Goal: Task Accomplishment & Management: Manage account settings

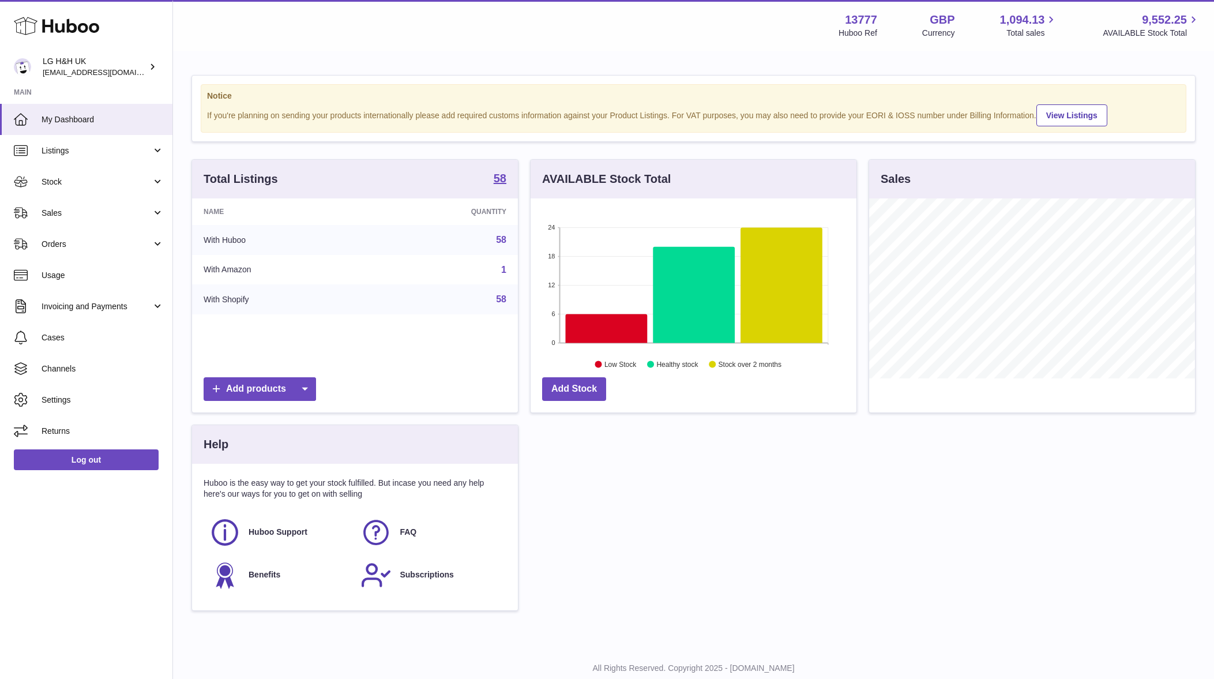
scroll to position [180, 326]
click at [115, 173] on link "Stock" at bounding box center [86, 181] width 172 height 31
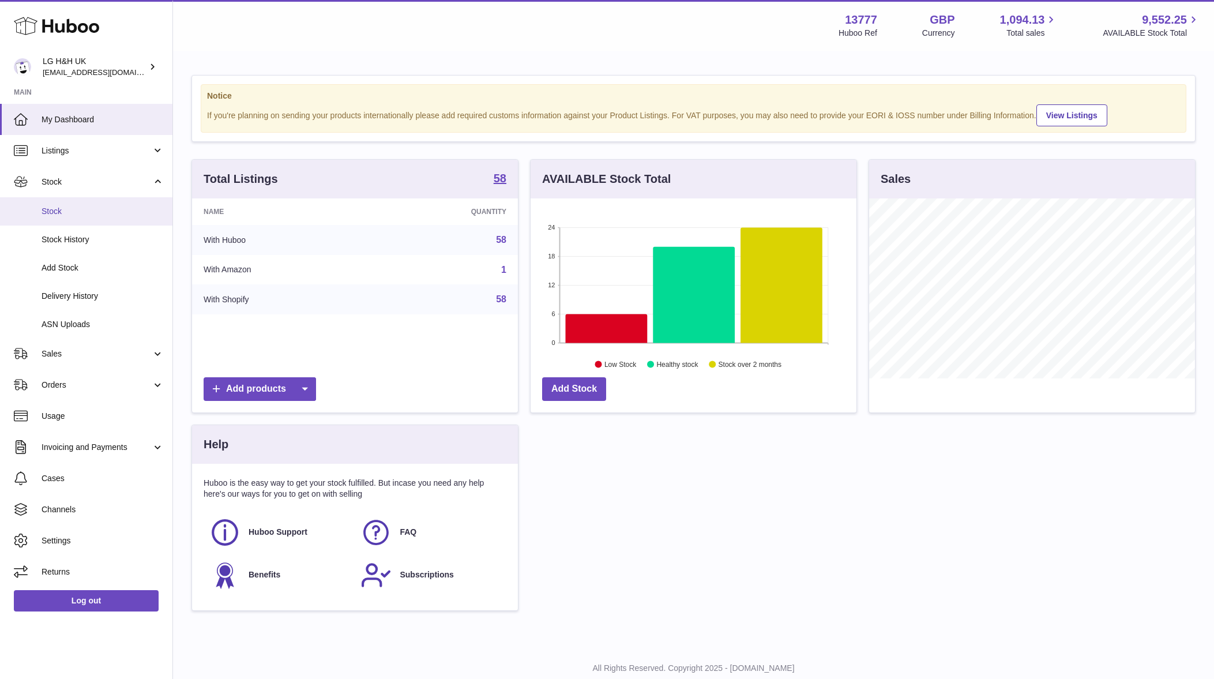
click at [86, 208] on span "Stock" at bounding box center [103, 211] width 122 height 11
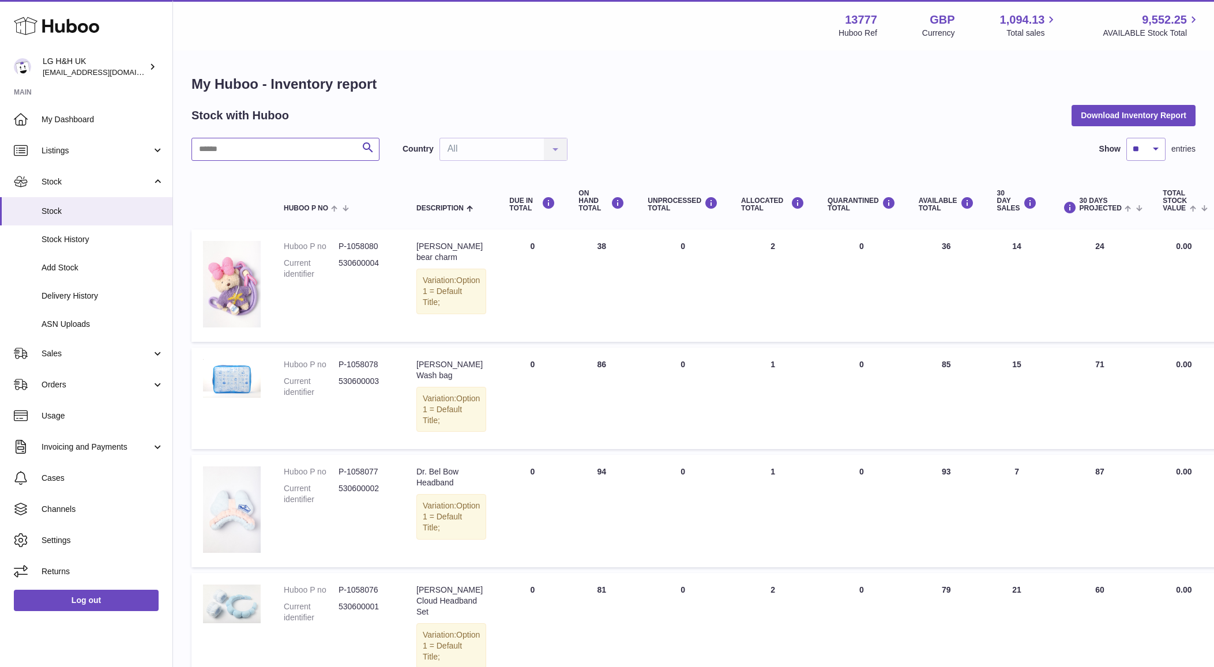
click at [306, 156] on input "text" at bounding box center [285, 149] width 188 height 23
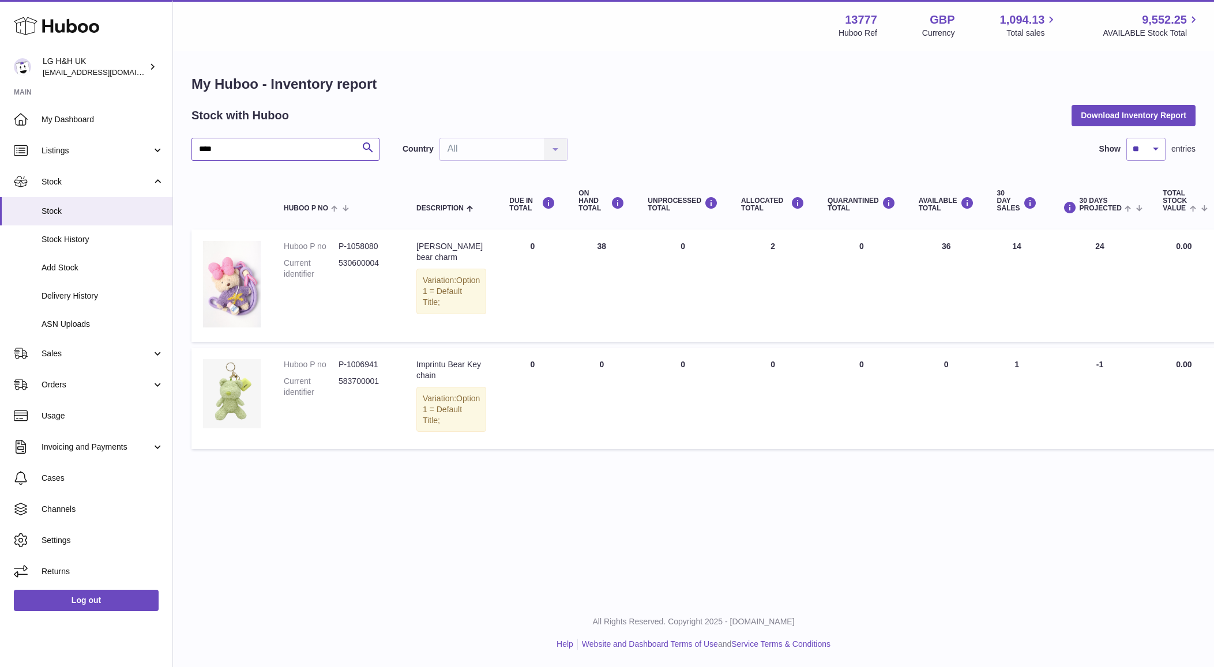
click at [304, 153] on input "****" at bounding box center [285, 149] width 188 height 23
click at [304, 153] on input "*" at bounding box center [285, 149] width 188 height 23
type input "********"
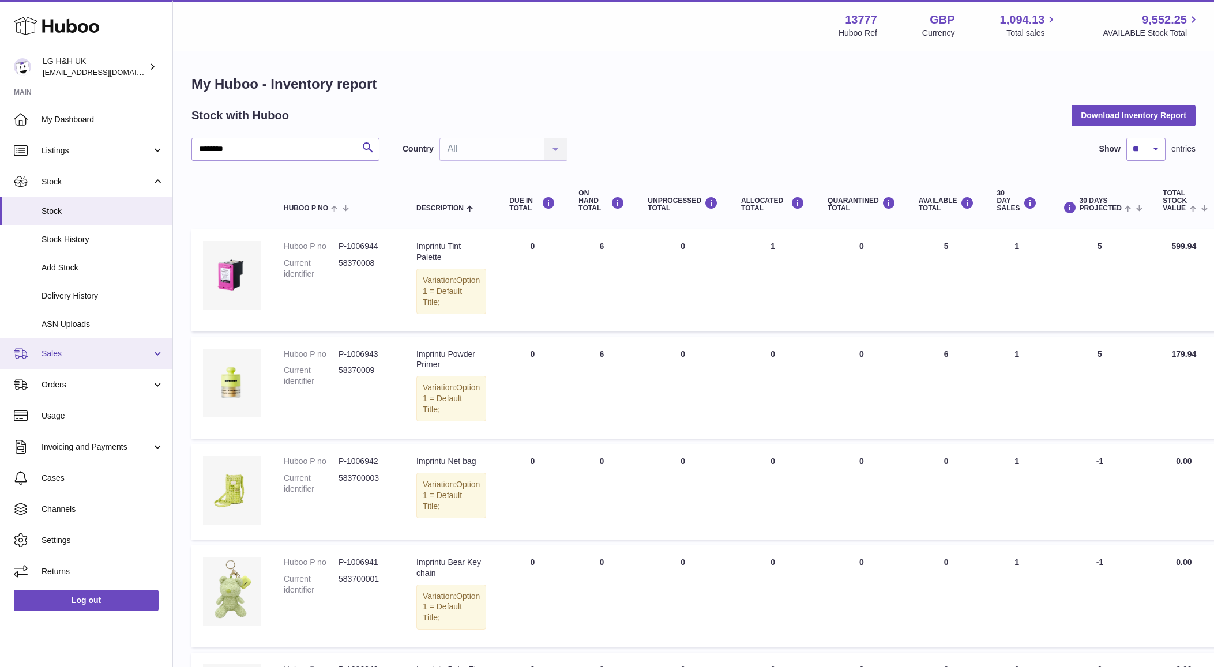
click at [66, 358] on span "Sales" at bounding box center [97, 353] width 110 height 11
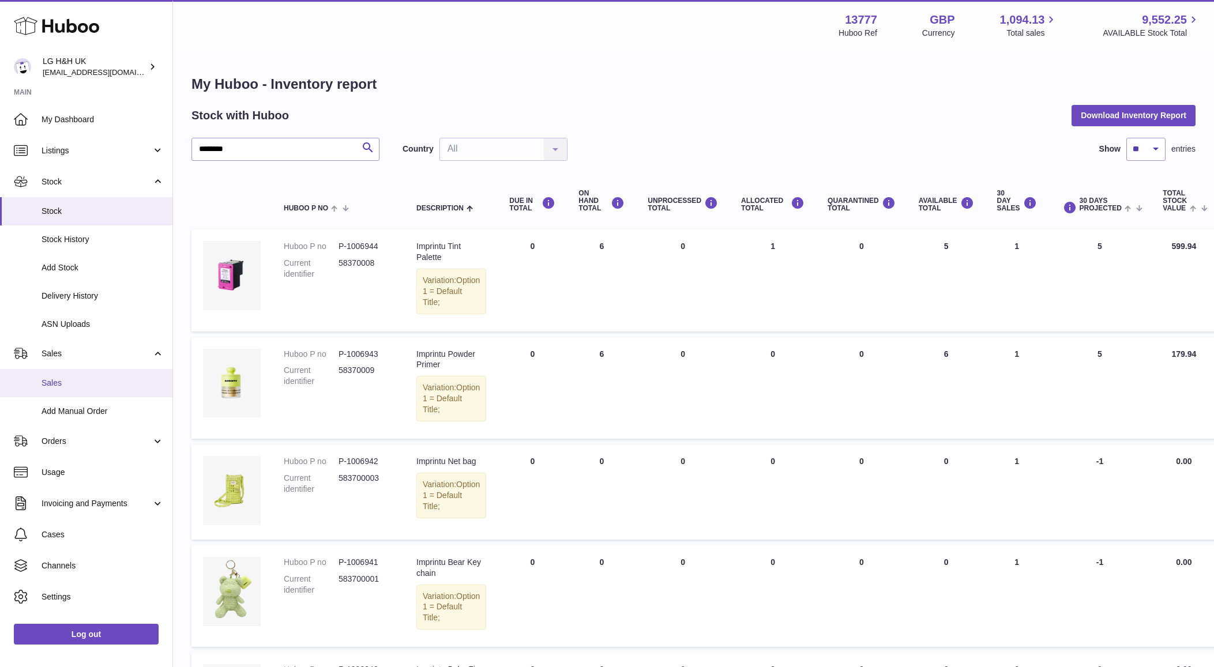
click at [56, 384] on span "Sales" at bounding box center [103, 383] width 122 height 11
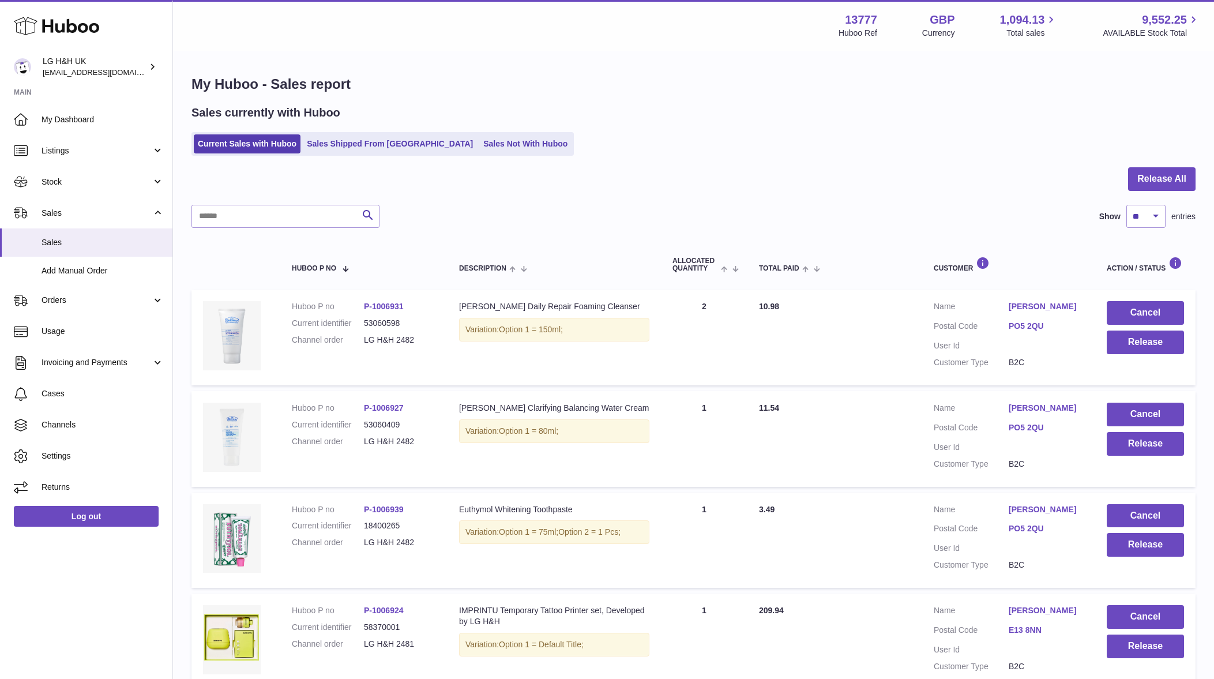
click at [484, 133] on ul "Current Sales with Huboo Sales Shipped From Huboo Sales Not With Huboo" at bounding box center [382, 144] width 382 height 24
click at [479, 146] on link "Sales Not With Huboo" at bounding box center [525, 143] width 92 height 19
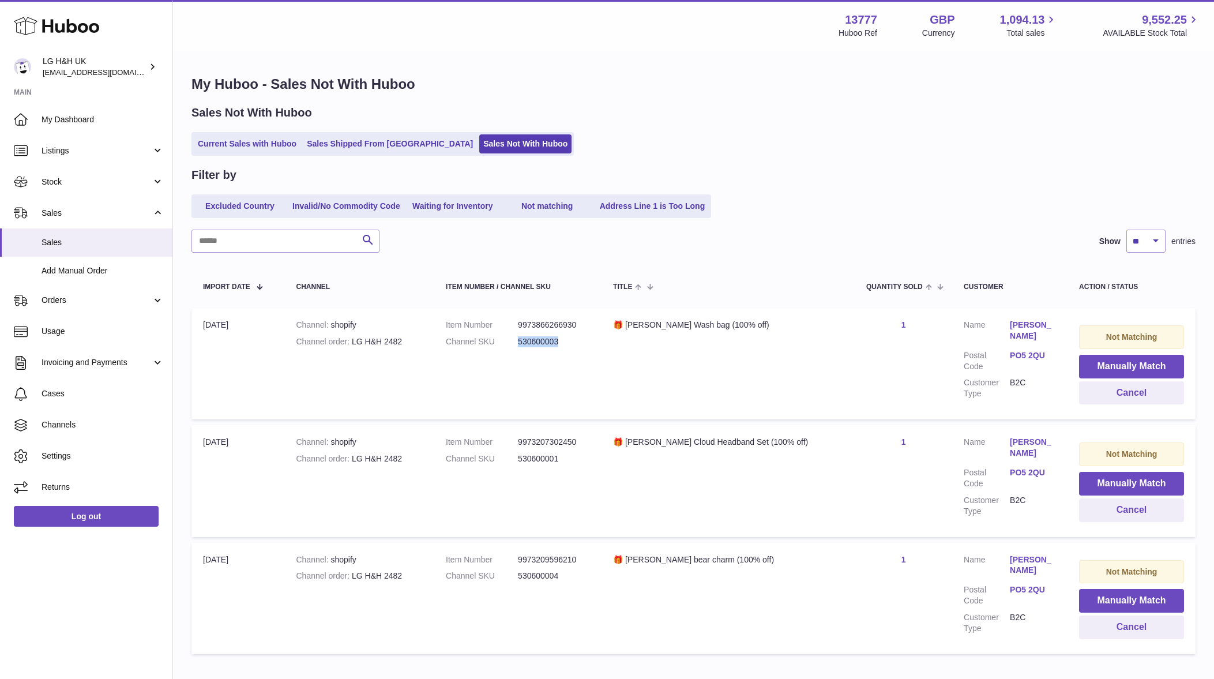
drag, startPoint x: 588, startPoint y: 336, endPoint x: 528, endPoint y: 335, distance: 60.0
click at [528, 335] on dl "Item Number 9973866266930 Channel SKU 530600003" at bounding box center [518, 335] width 144 height 33
copy dl "530600003"
click at [1123, 372] on button "Manually Match" at bounding box center [1131, 367] width 105 height 24
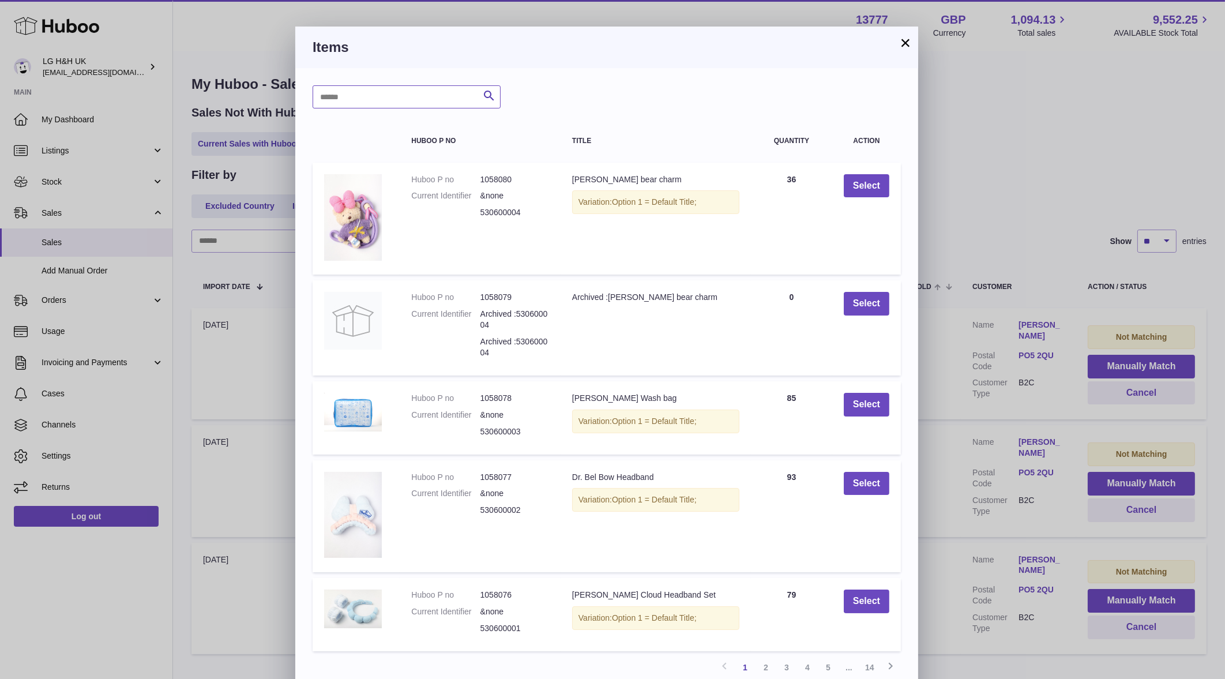
click at [438, 97] on input "text" at bounding box center [407, 96] width 188 height 23
paste input "*********"
type input "*********"
click at [485, 95] on icon "submit" at bounding box center [489, 96] width 14 height 14
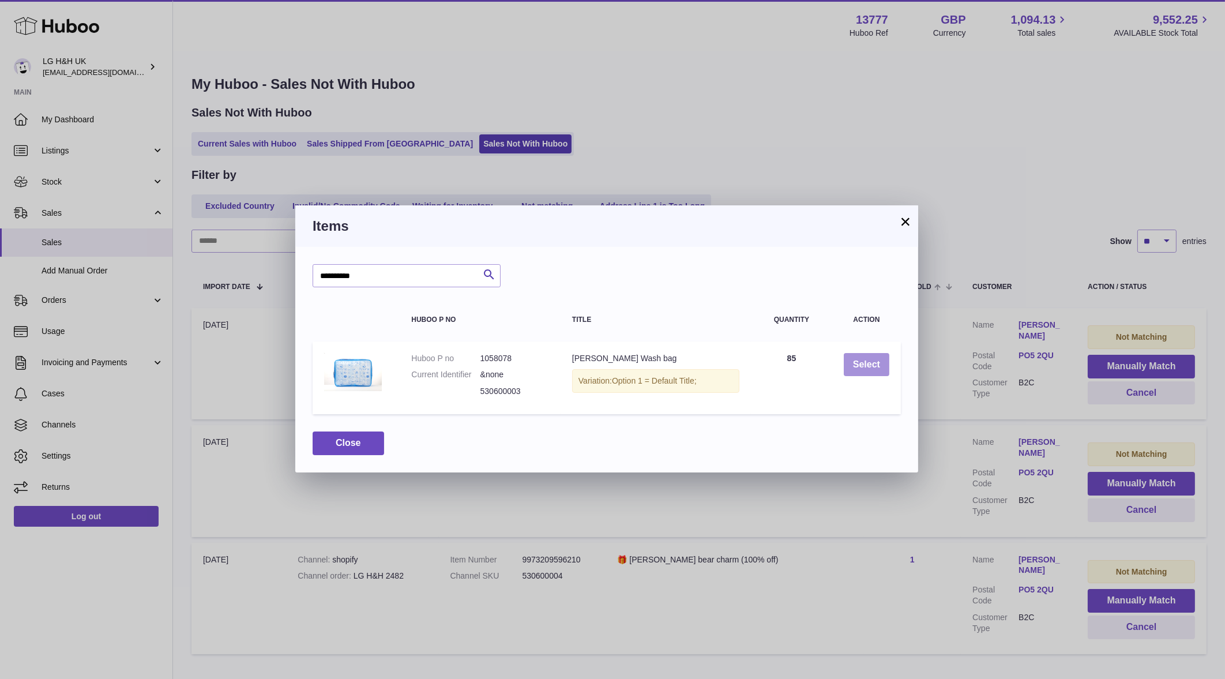
click at [874, 366] on button "Select" at bounding box center [867, 365] width 46 height 24
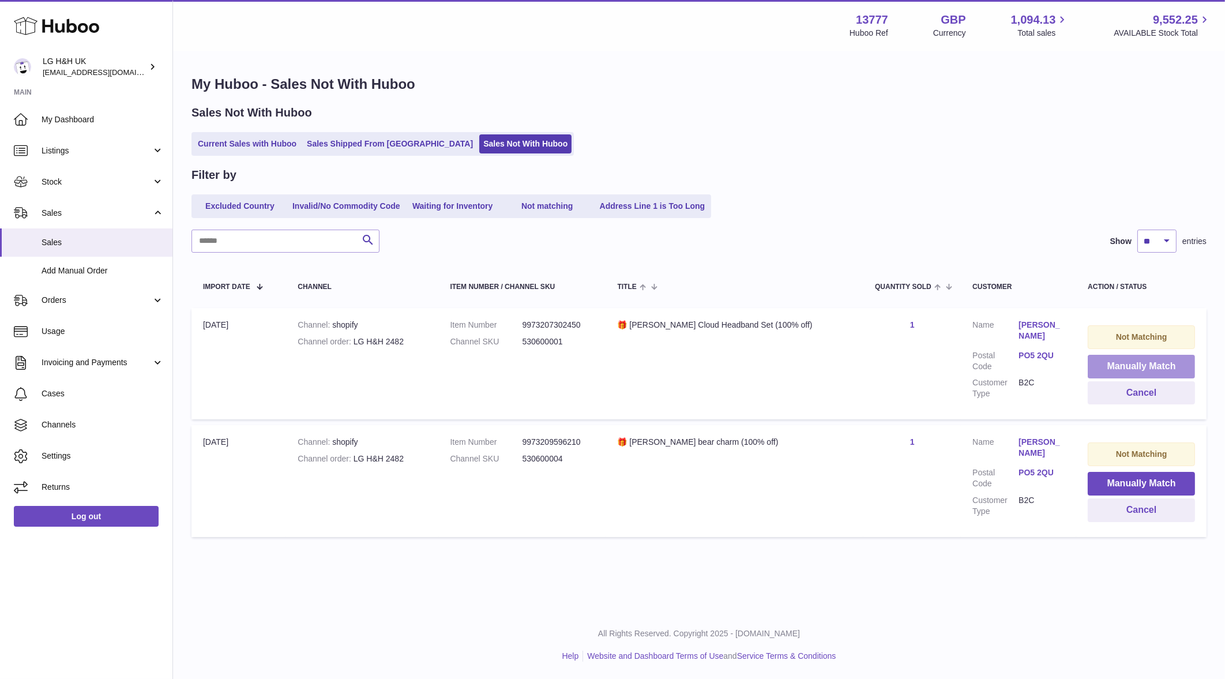
click at [1116, 369] on button "Manually Match" at bounding box center [1141, 367] width 107 height 24
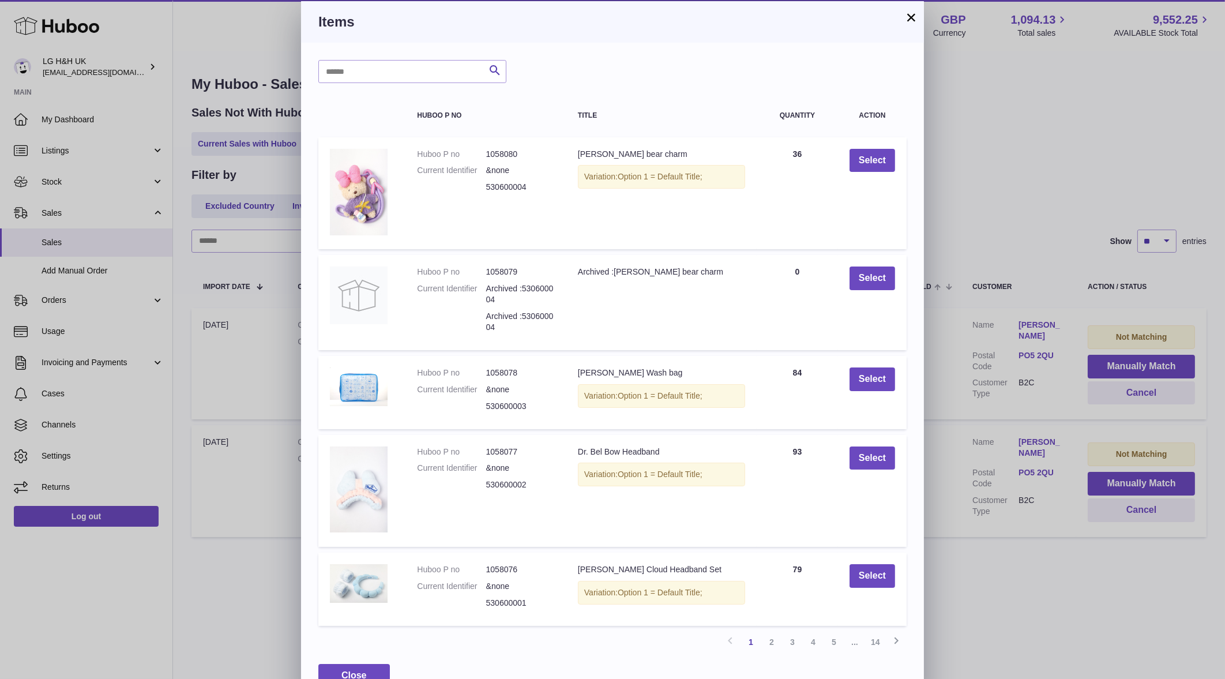
click at [908, 17] on button "×" at bounding box center [911, 17] width 14 height 14
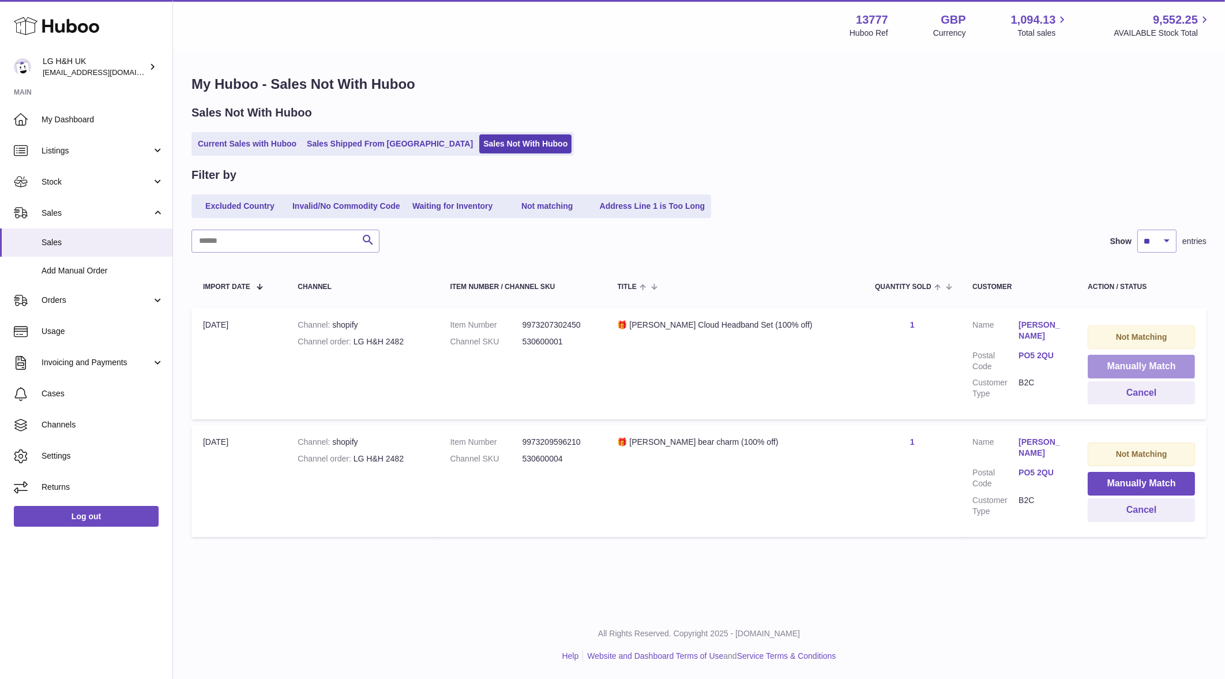
click at [1125, 368] on button "Manually Match" at bounding box center [1141, 367] width 107 height 24
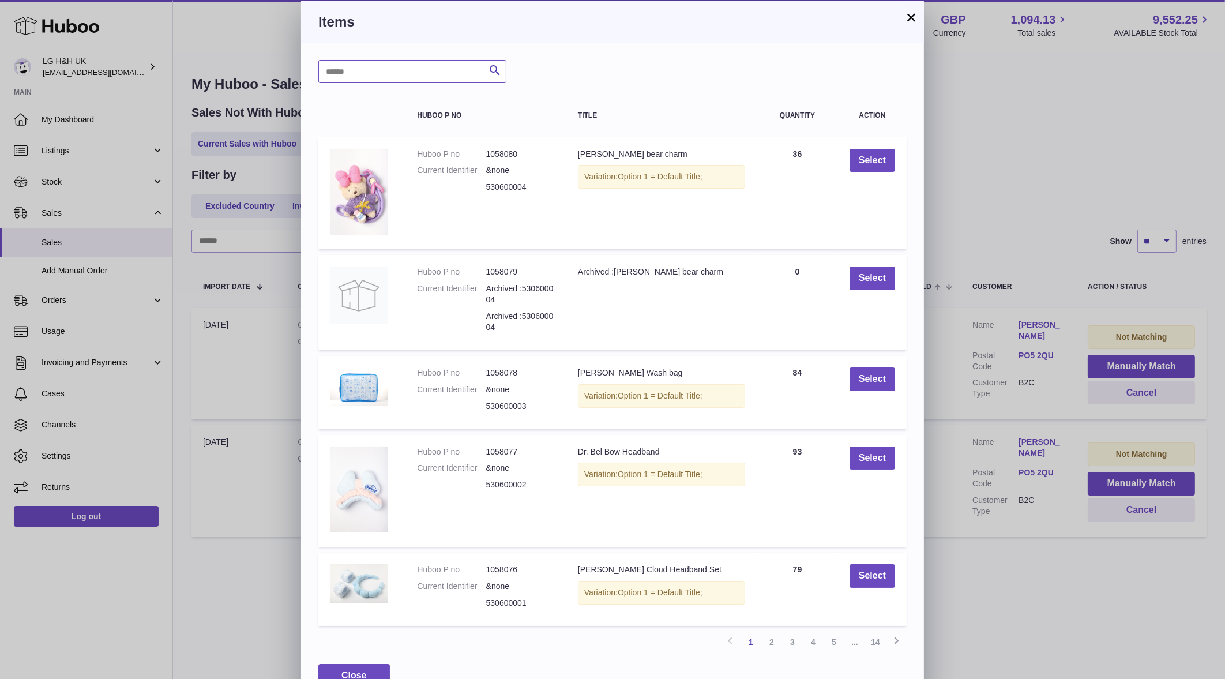
click at [433, 78] on input "text" at bounding box center [412, 71] width 188 height 23
paste input "*********"
type input "*********"
click at [490, 69] on icon "submit" at bounding box center [495, 70] width 14 height 14
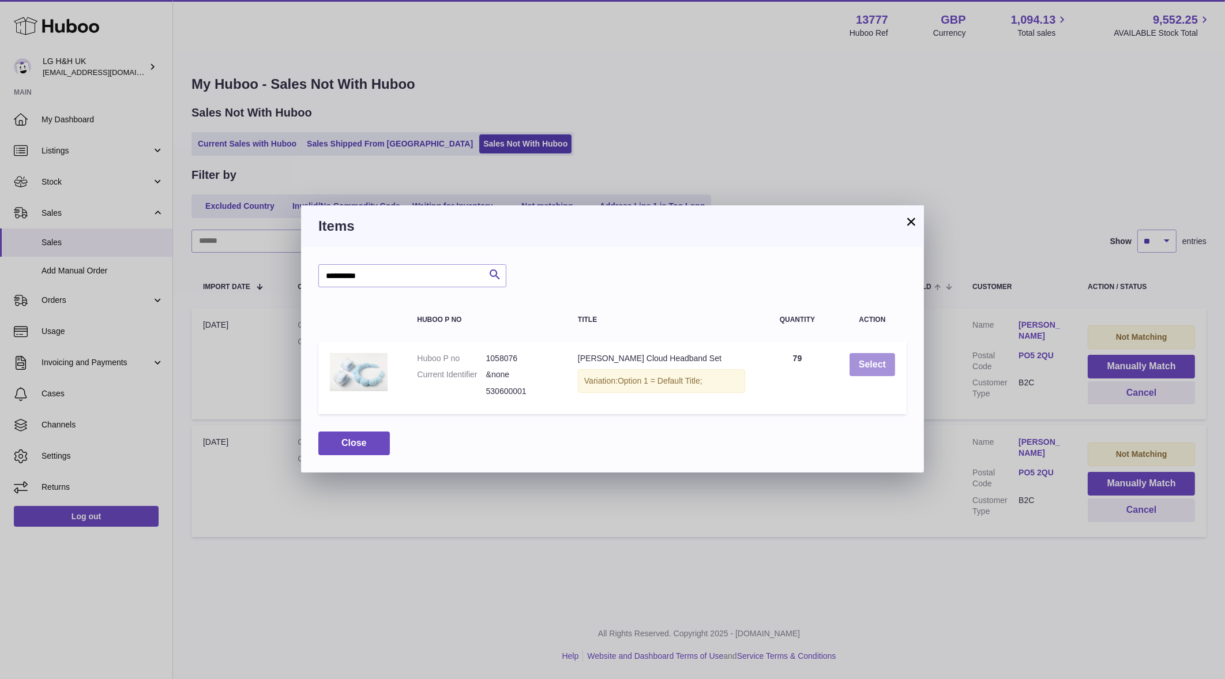
click at [860, 366] on button "Select" at bounding box center [872, 365] width 46 height 24
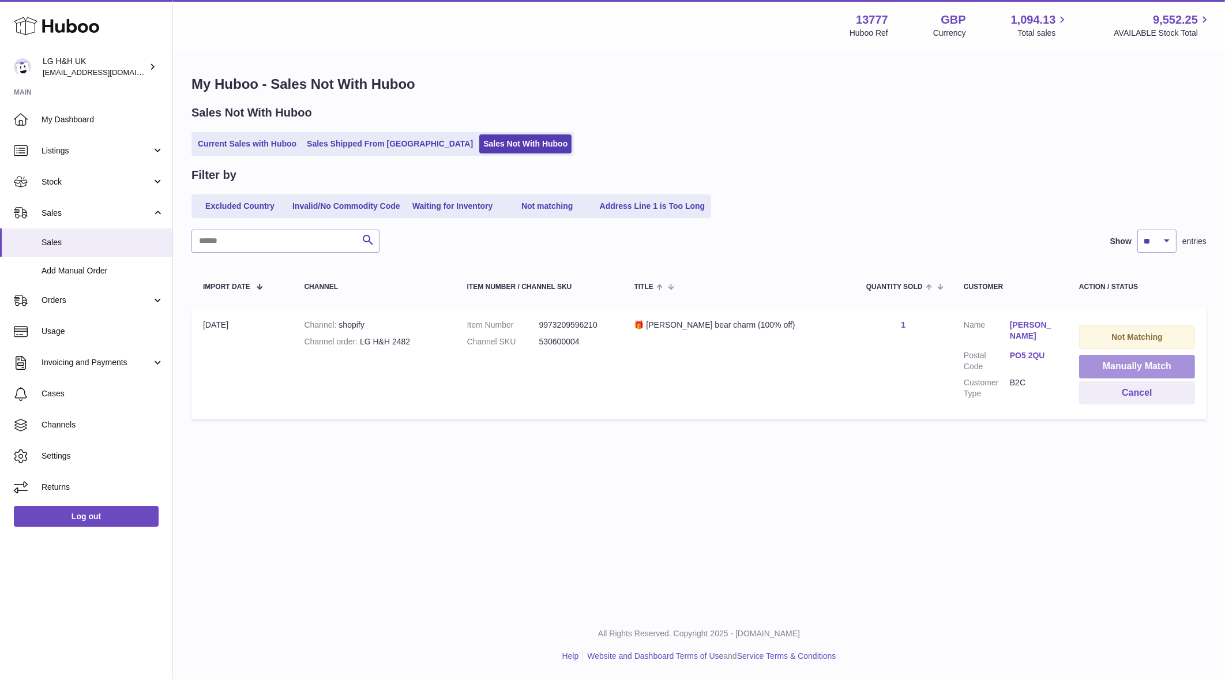
click at [1112, 362] on button "Manually Match" at bounding box center [1137, 367] width 116 height 24
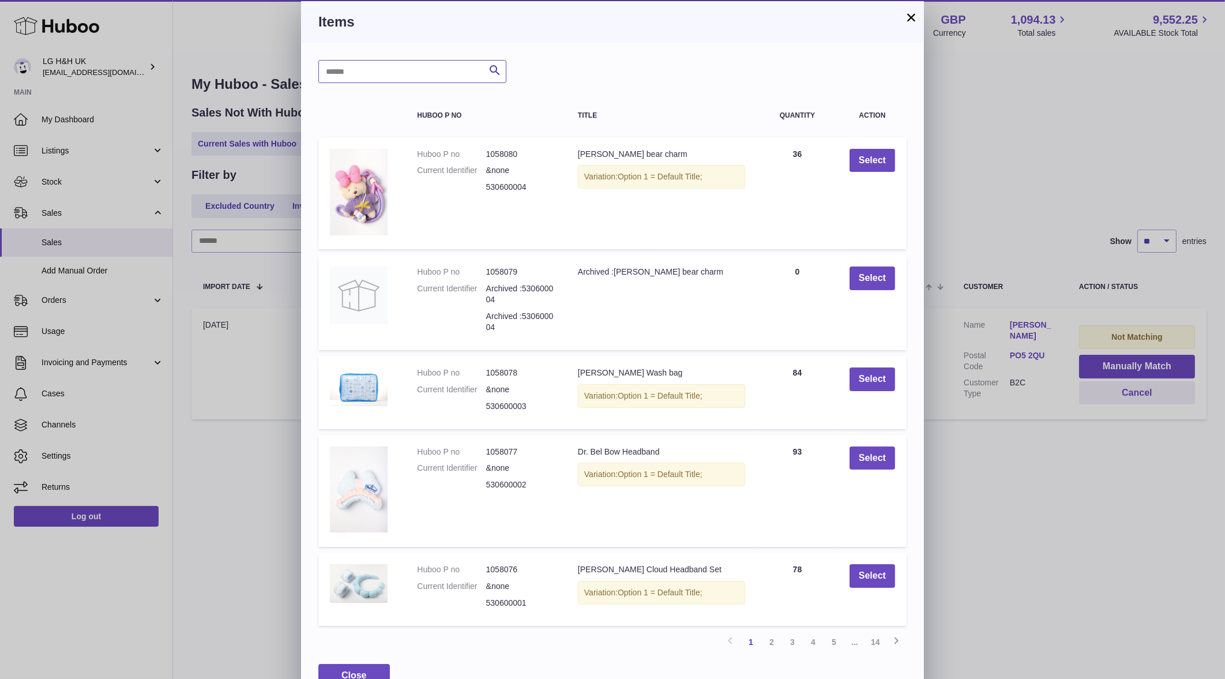
click at [444, 77] on input "text" at bounding box center [412, 71] width 188 height 23
paste input "*********"
type input "*********"
click at [493, 72] on icon "submit" at bounding box center [495, 70] width 14 height 14
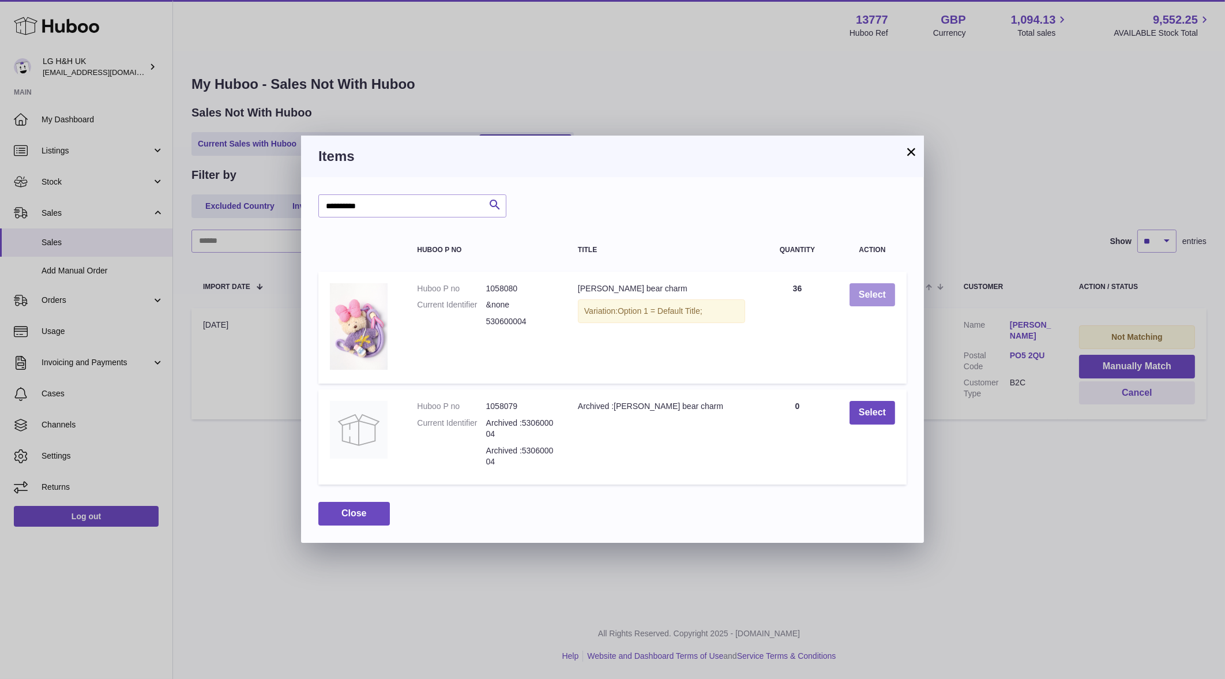
click at [874, 293] on button "Select" at bounding box center [872, 295] width 46 height 24
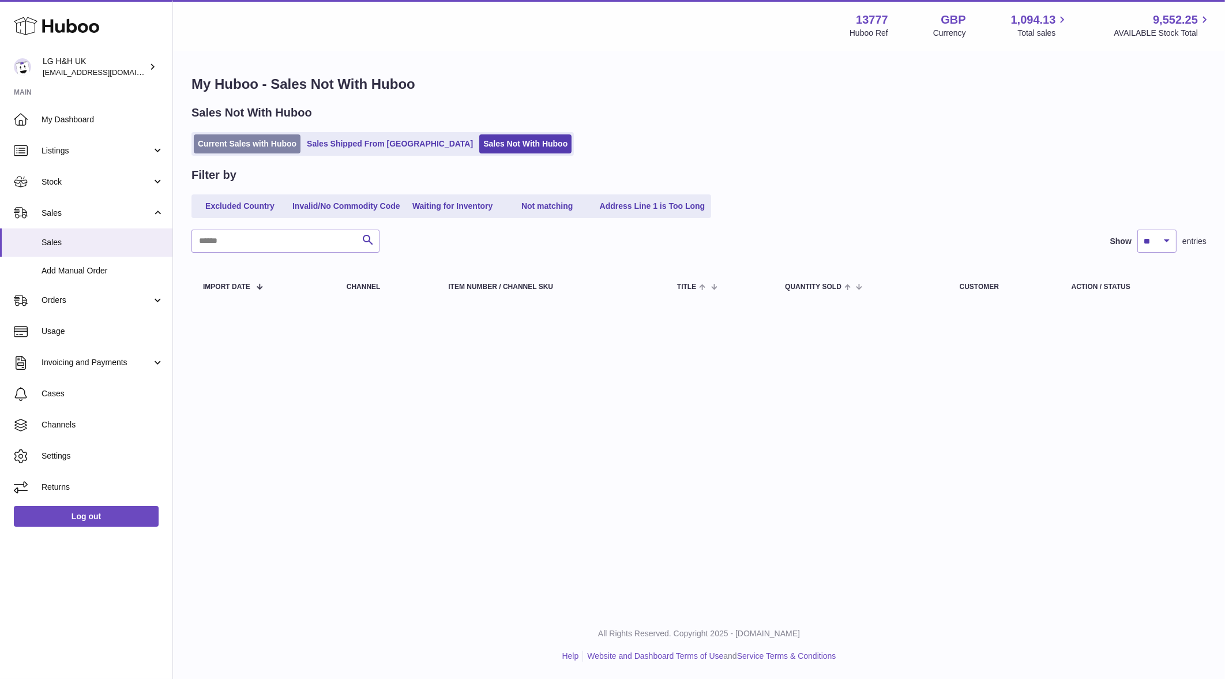
click at [264, 137] on link "Current Sales with Huboo" at bounding box center [247, 143] width 107 height 19
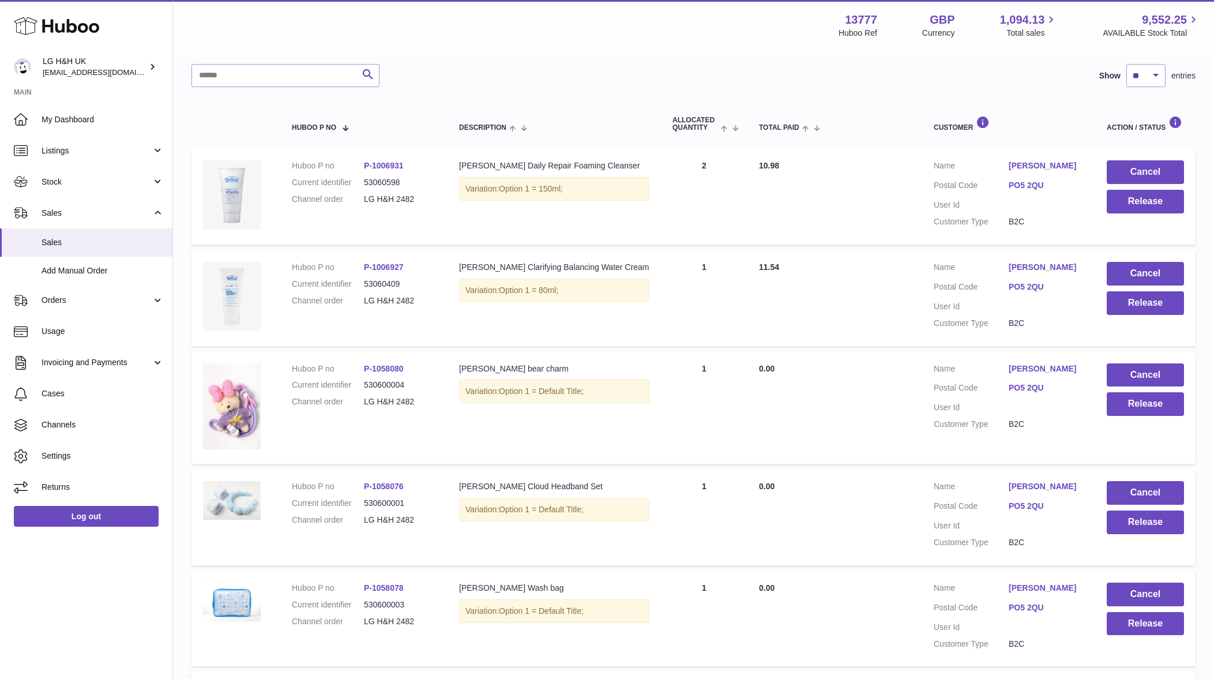
scroll to position [144, 0]
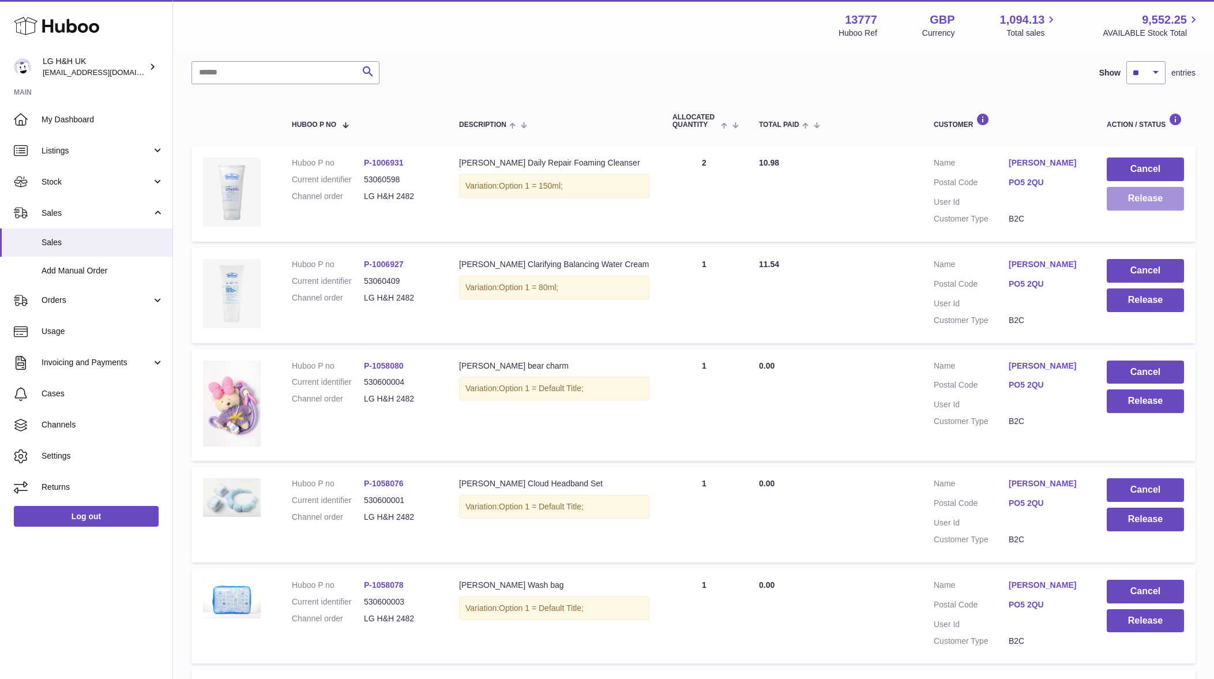
click at [1112, 208] on button "Release" at bounding box center [1145, 199] width 77 height 24
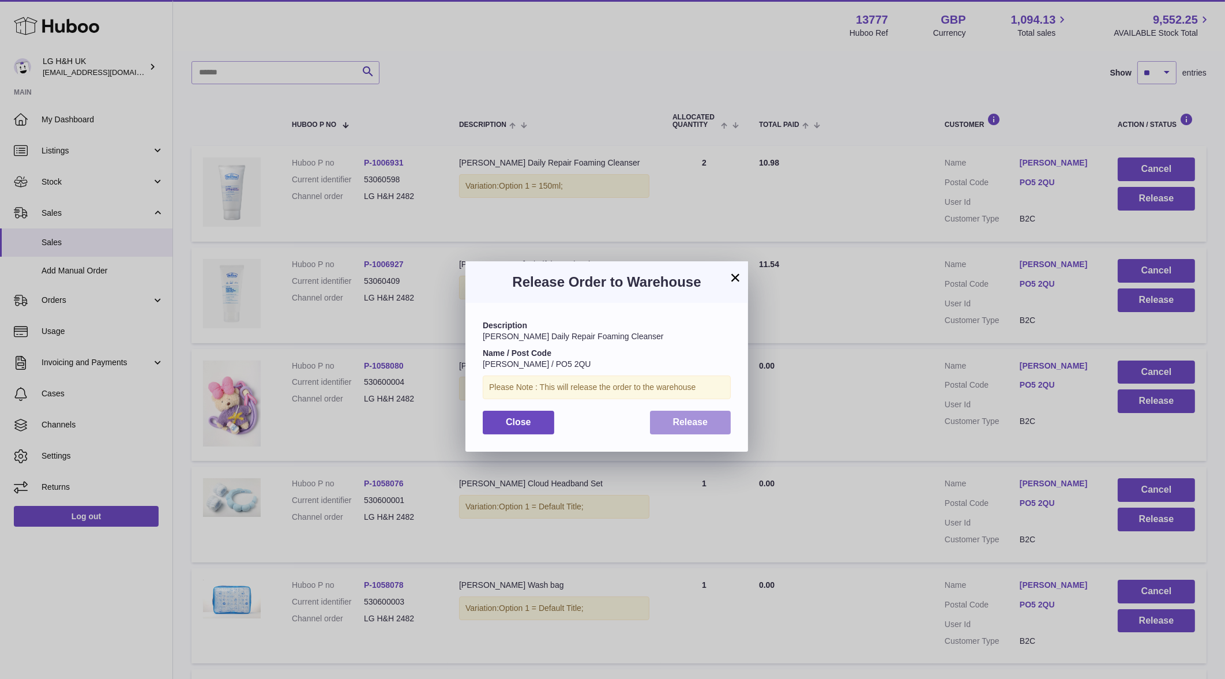
click at [700, 427] on button "Release" at bounding box center [690, 423] width 81 height 24
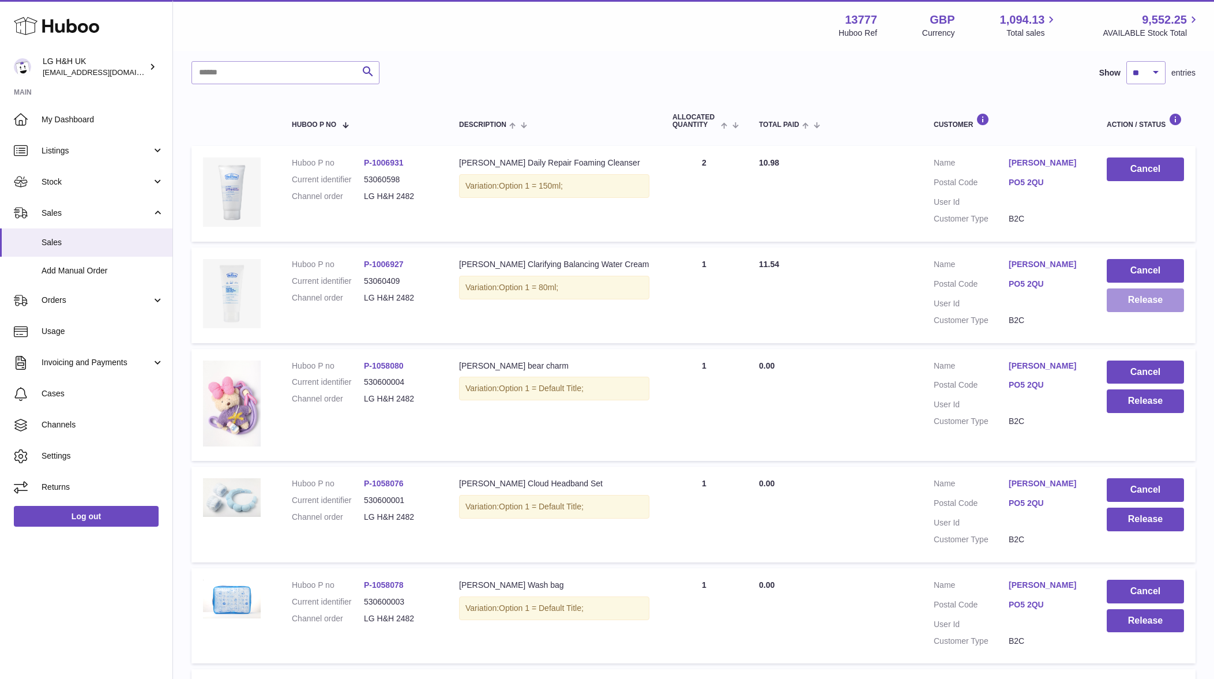
click at [1127, 295] on button "Release" at bounding box center [1145, 300] width 77 height 24
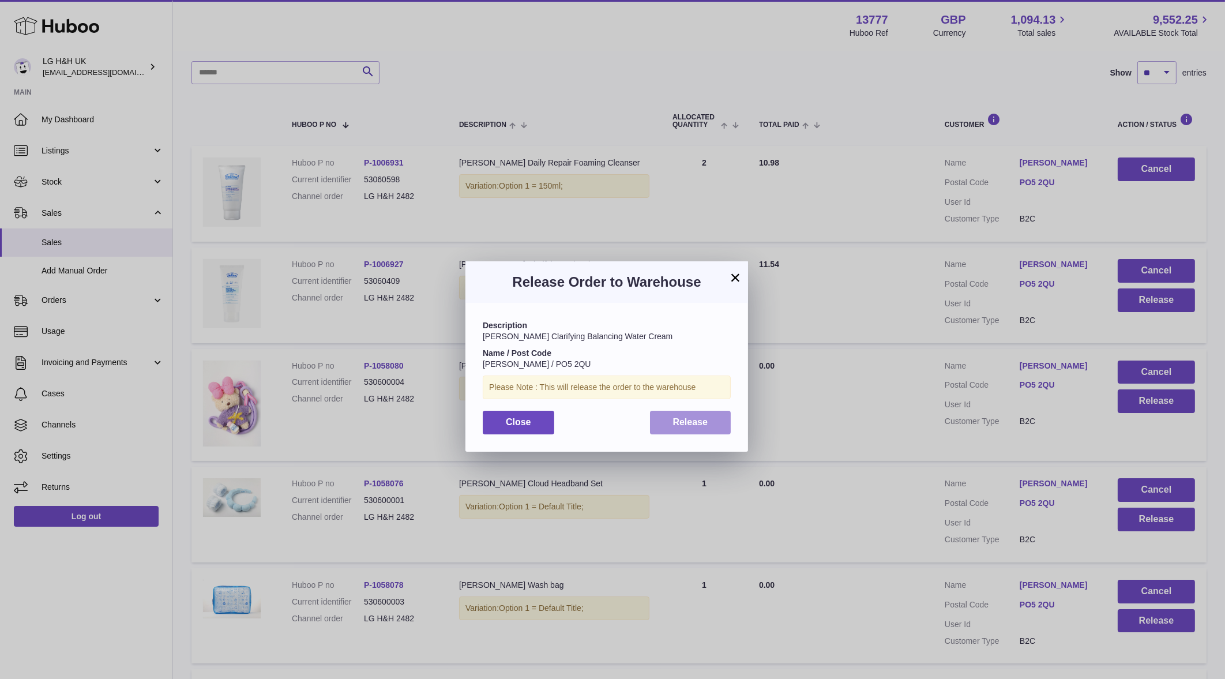
click at [698, 421] on span "Release" at bounding box center [690, 422] width 35 height 10
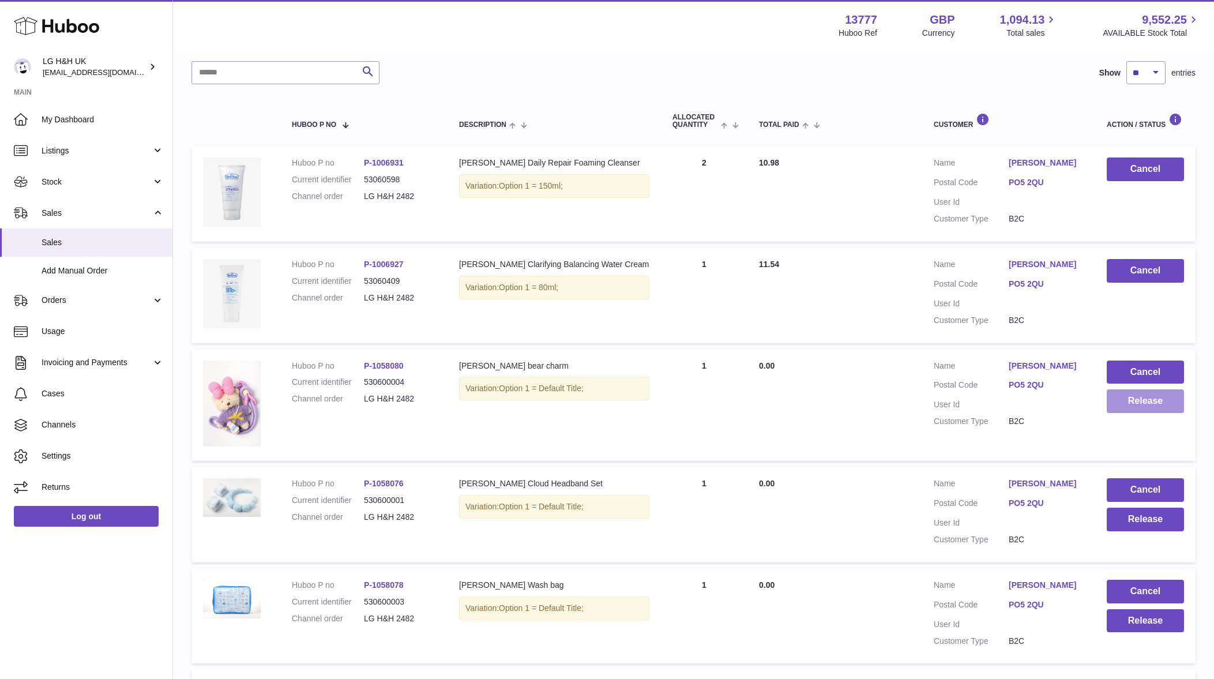
click at [1120, 399] on button "Release" at bounding box center [1145, 401] width 77 height 24
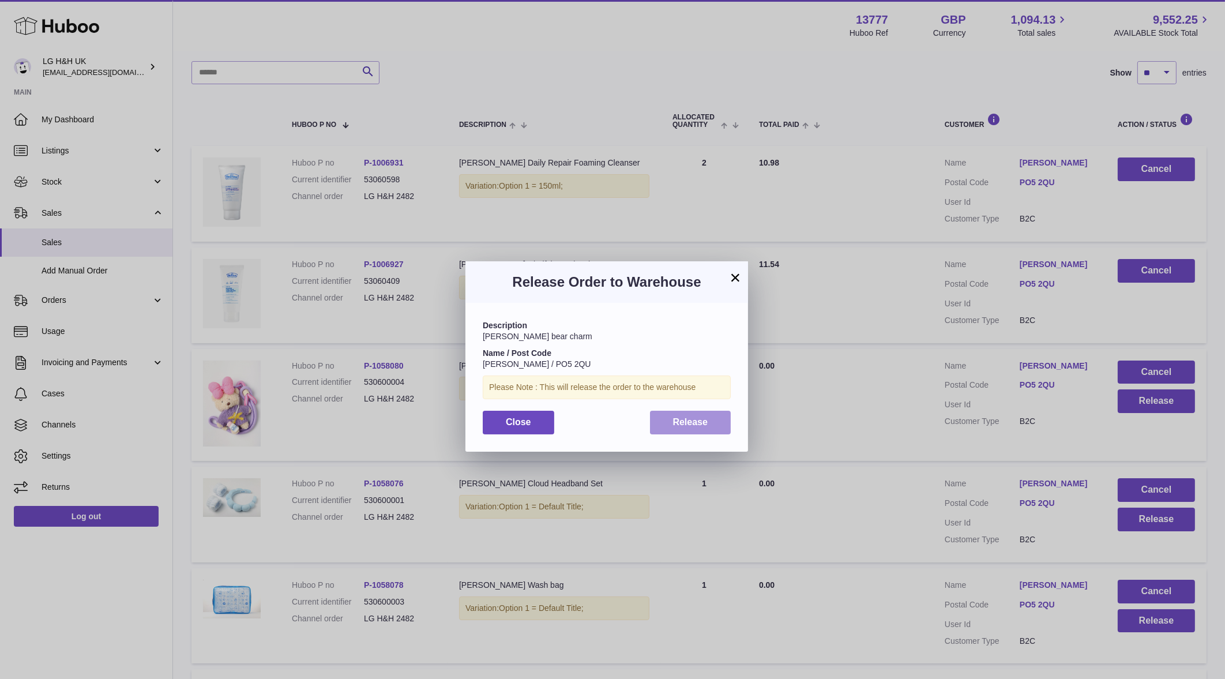
click at [702, 430] on button "Release" at bounding box center [690, 423] width 81 height 24
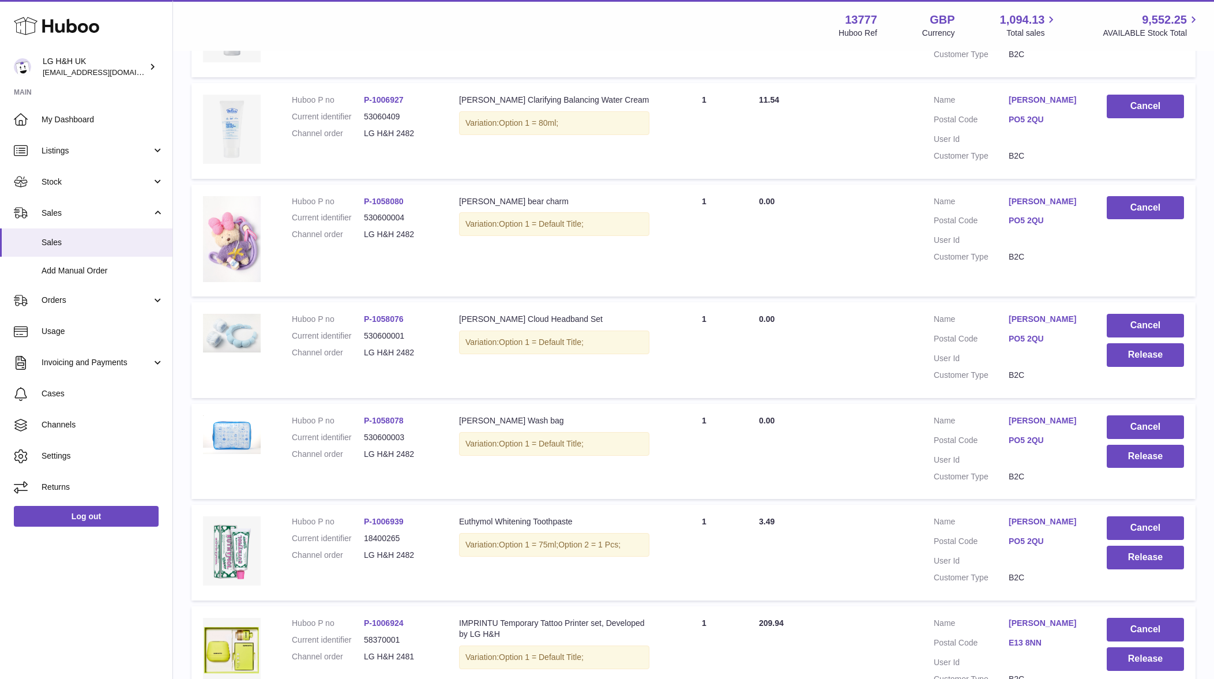
scroll to position [309, 0]
click at [1159, 361] on button "Release" at bounding box center [1145, 355] width 77 height 24
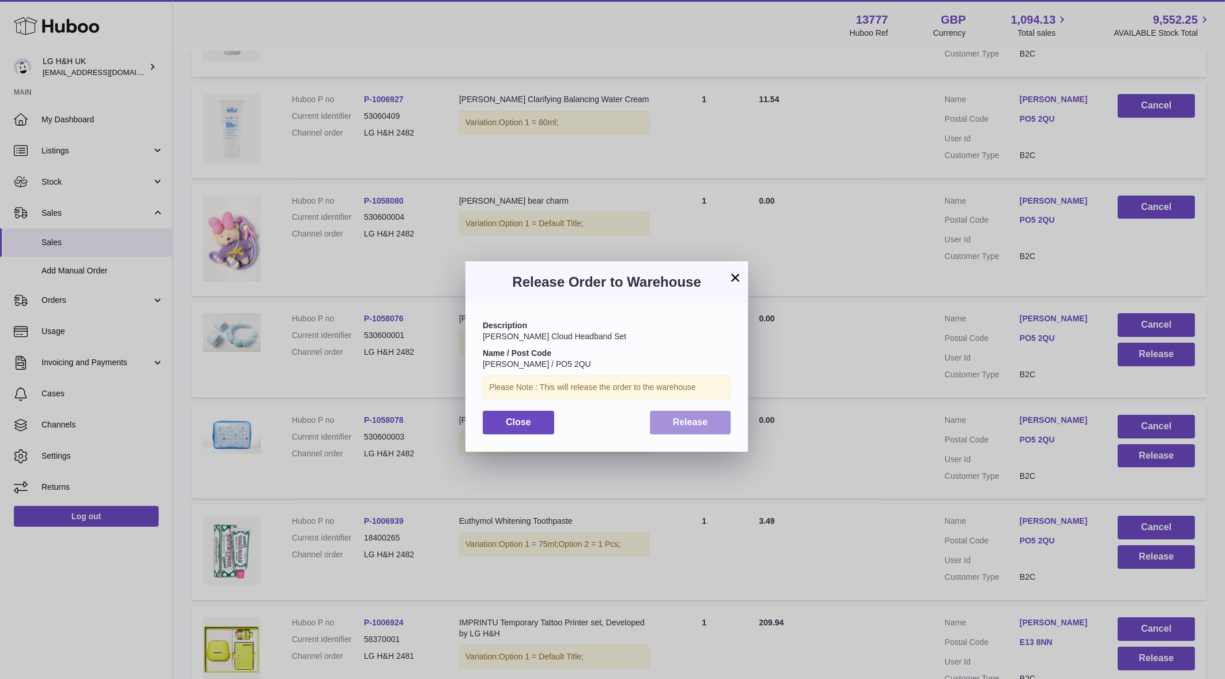
click at [711, 422] on button "Release" at bounding box center [690, 423] width 81 height 24
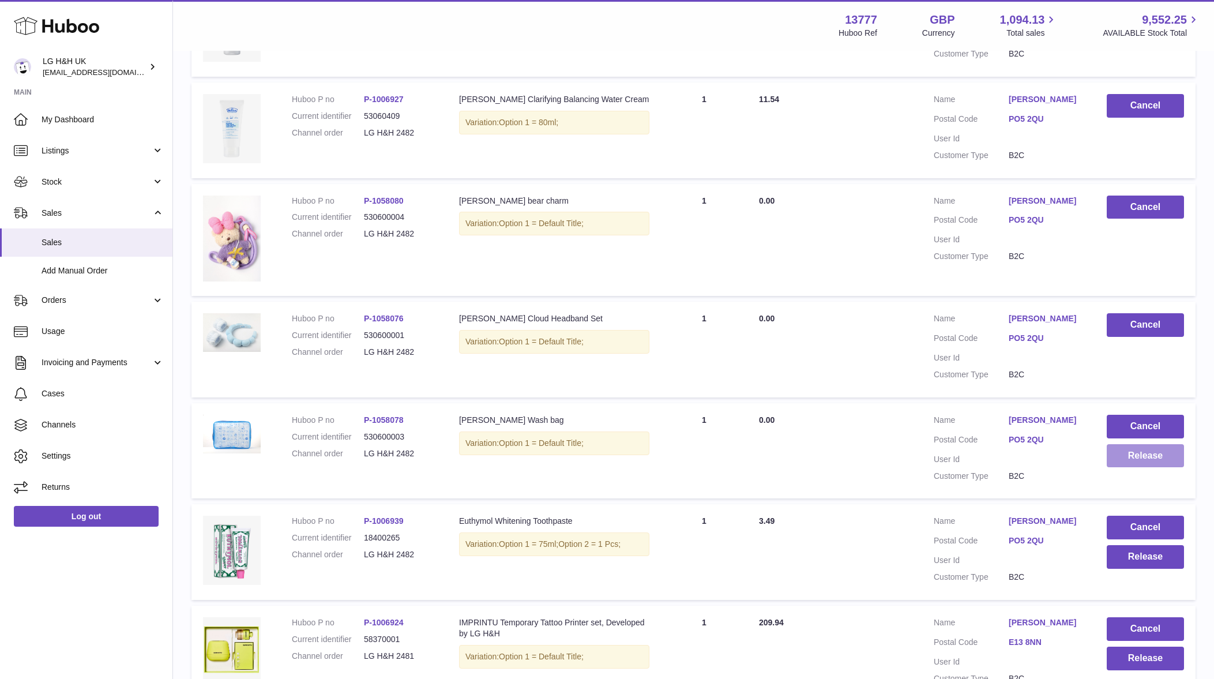
click at [1133, 453] on button "Release" at bounding box center [1145, 456] width 77 height 24
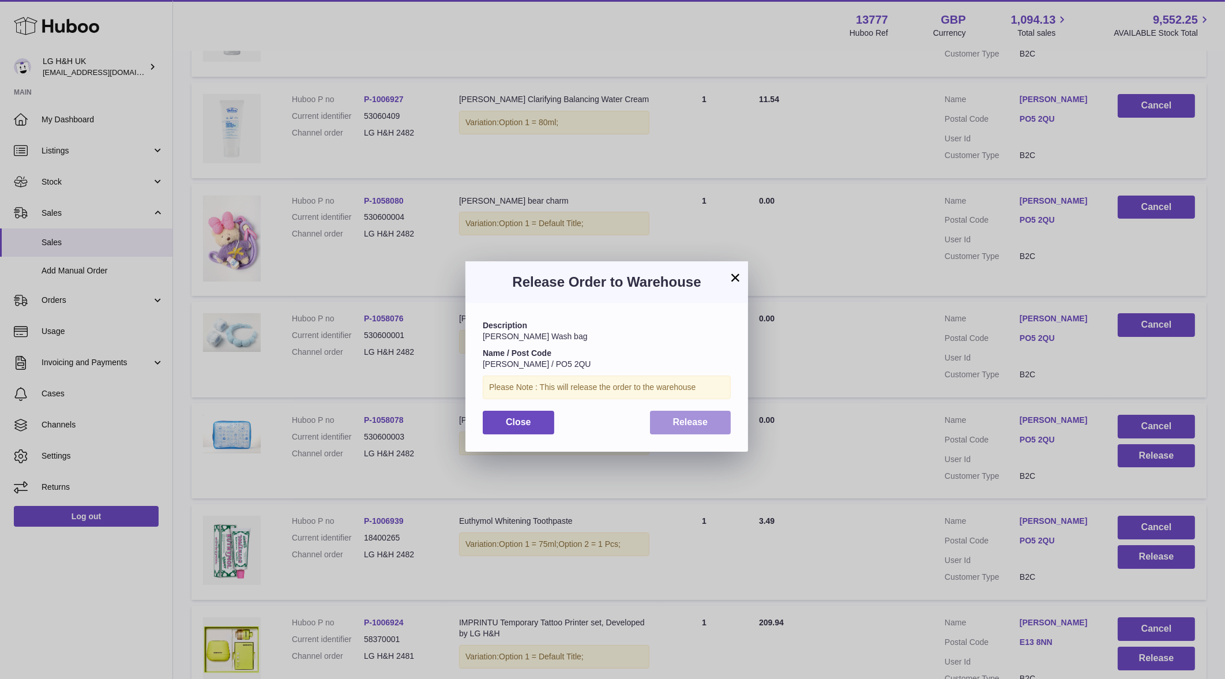
click at [716, 430] on button "Release" at bounding box center [690, 423] width 81 height 24
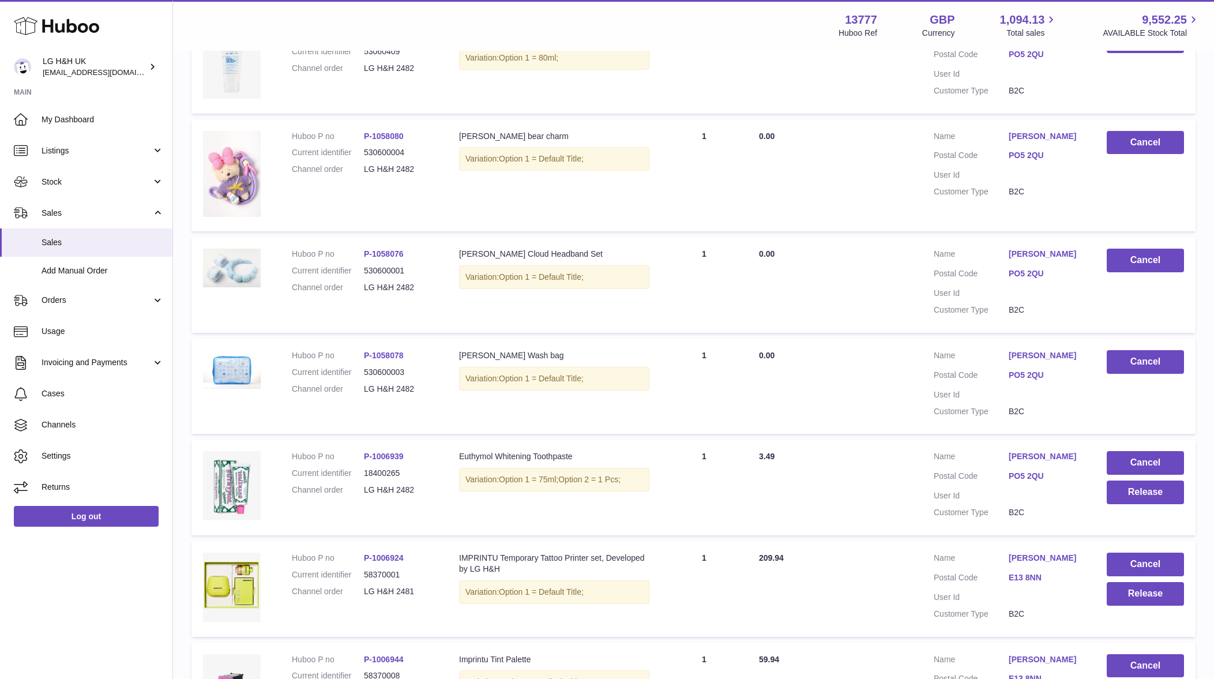
scroll to position [388, 0]
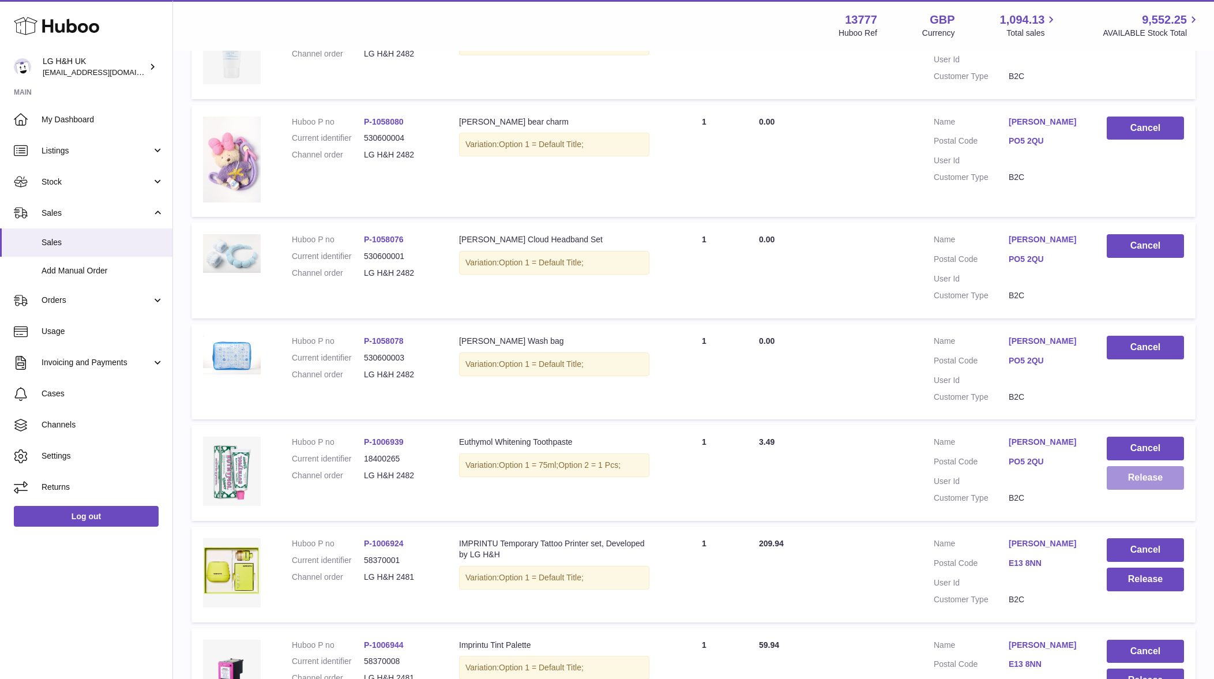
click at [1152, 480] on button "Release" at bounding box center [1145, 478] width 77 height 24
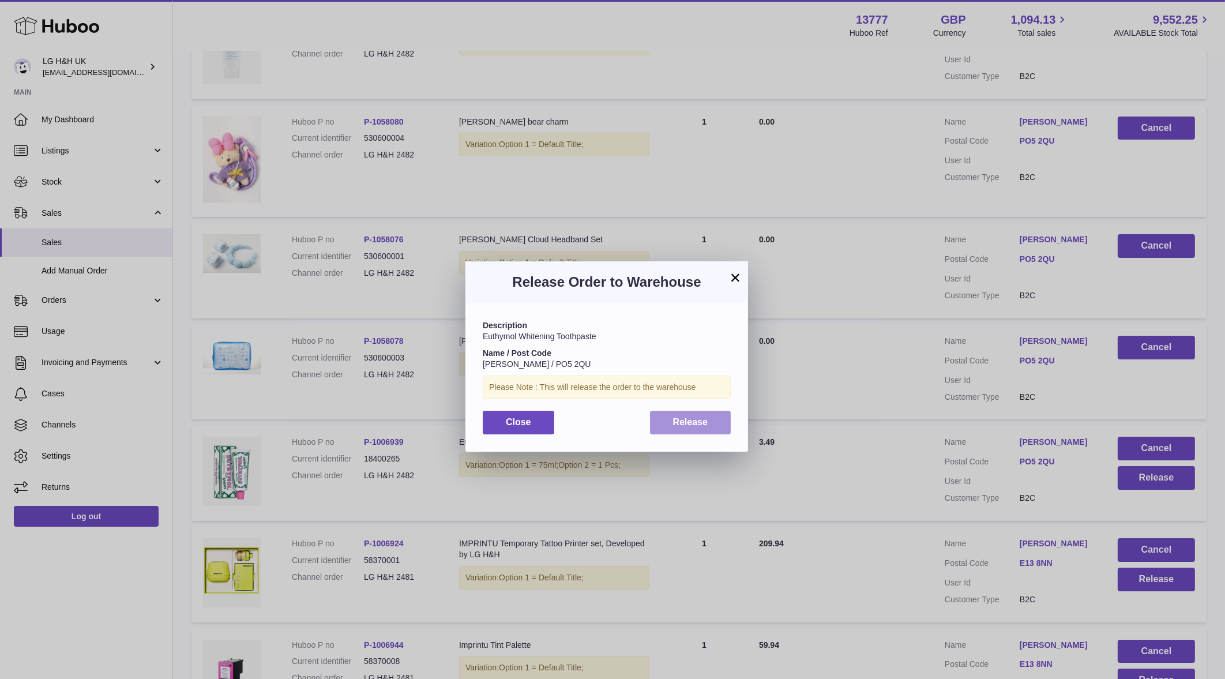
click at [720, 418] on button "Release" at bounding box center [690, 423] width 81 height 24
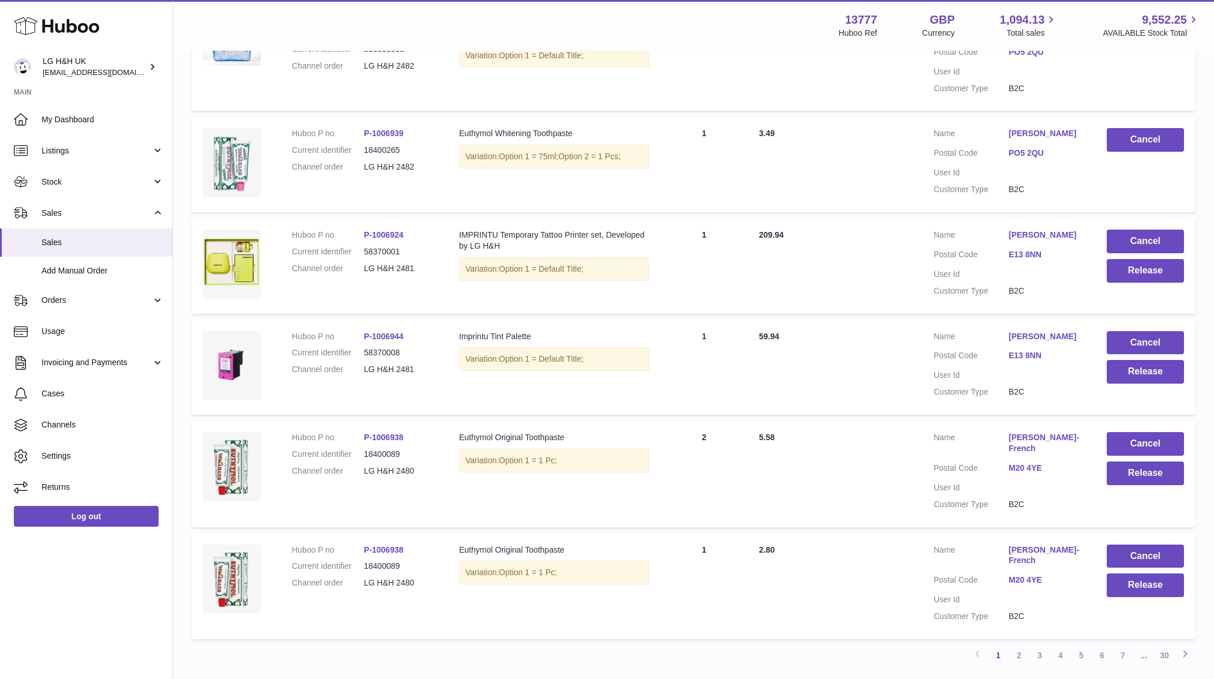
scroll to position [697, 0]
click at [1136, 273] on button "Release" at bounding box center [1145, 270] width 77 height 24
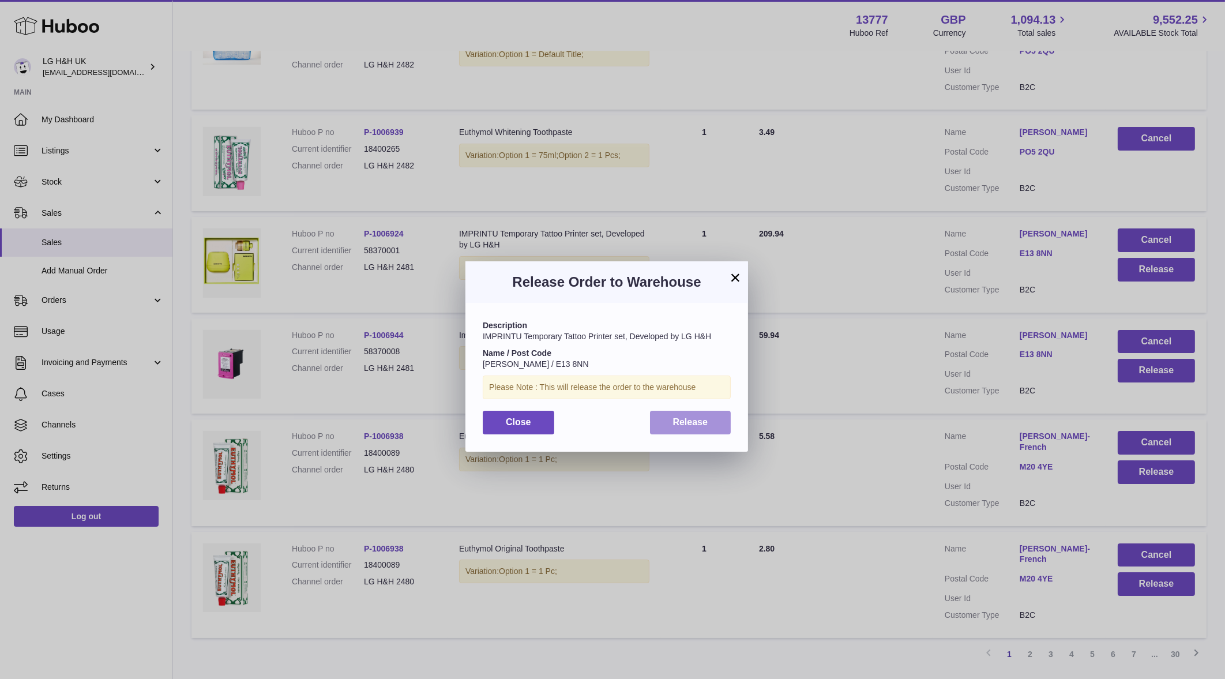
click at [729, 418] on button "Release" at bounding box center [690, 423] width 81 height 24
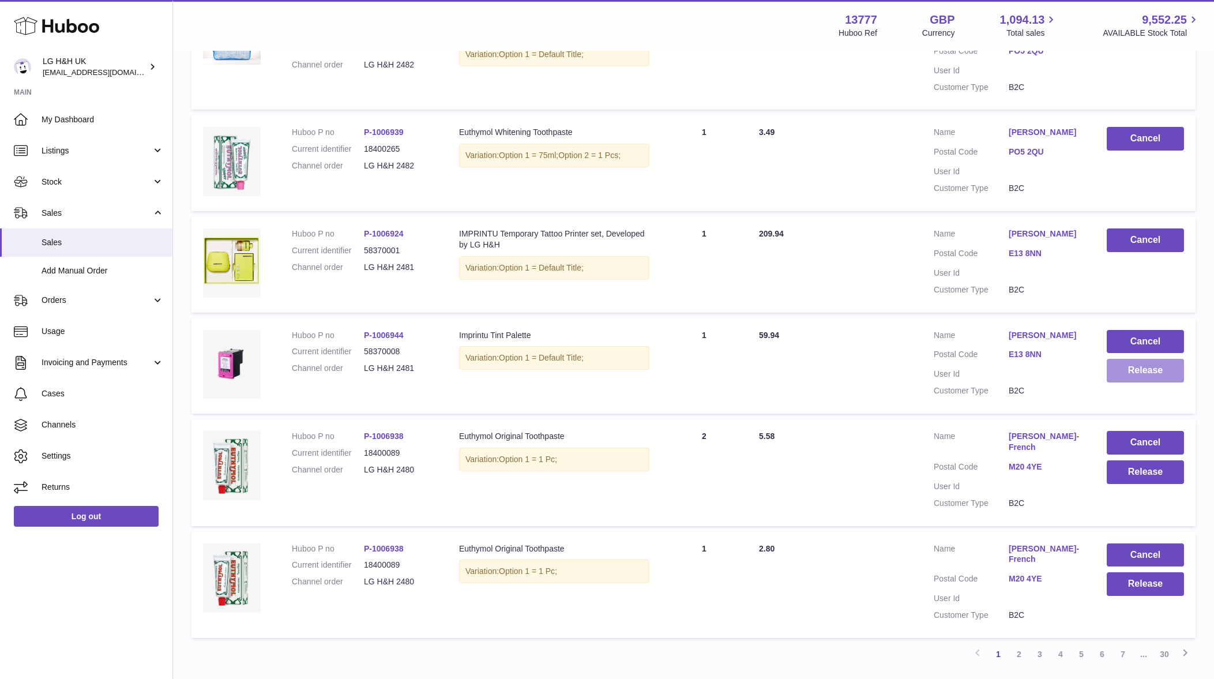
click at [1127, 371] on button "Release" at bounding box center [1145, 371] width 77 height 24
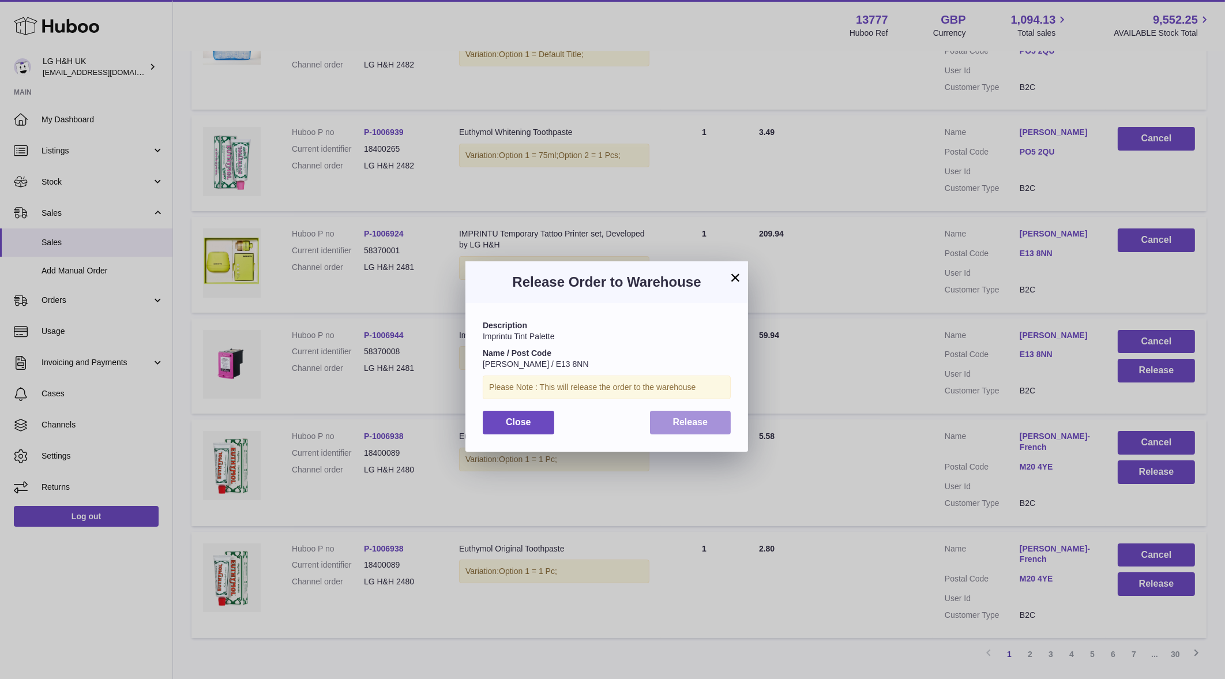
click at [673, 421] on span "Release" at bounding box center [690, 422] width 35 height 10
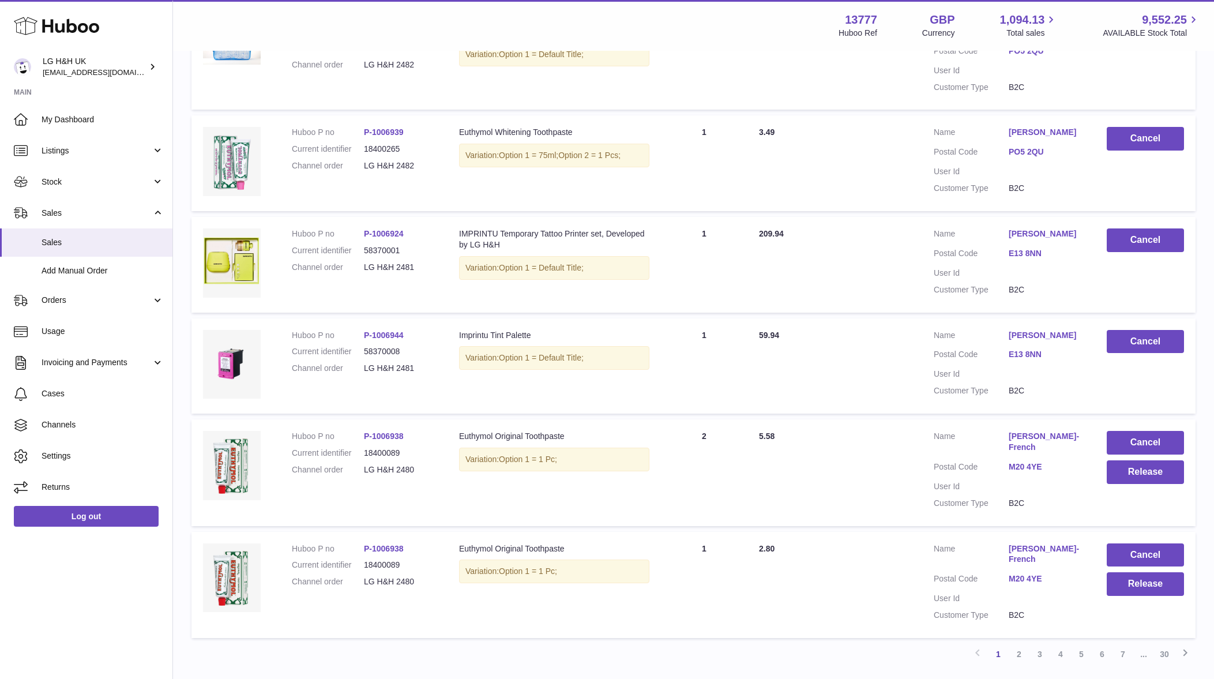
scroll to position [0, 0]
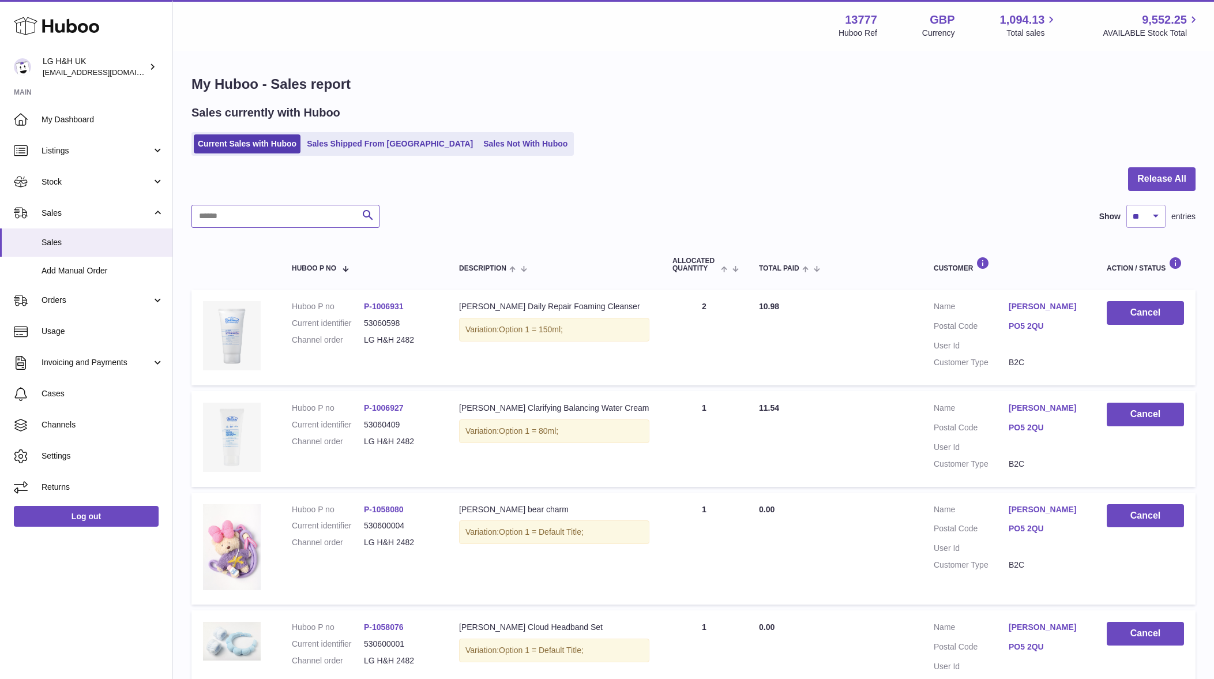
click at [268, 212] on input "text" at bounding box center [285, 216] width 188 height 23
paste input "**********"
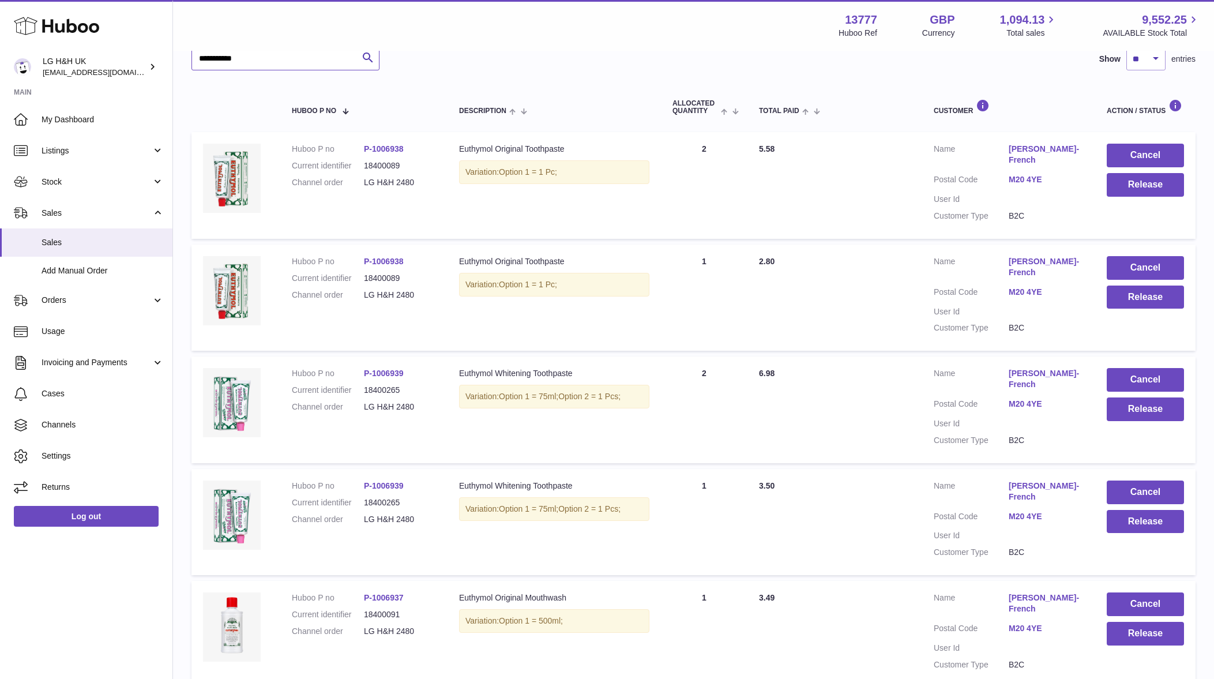
scroll to position [153, 0]
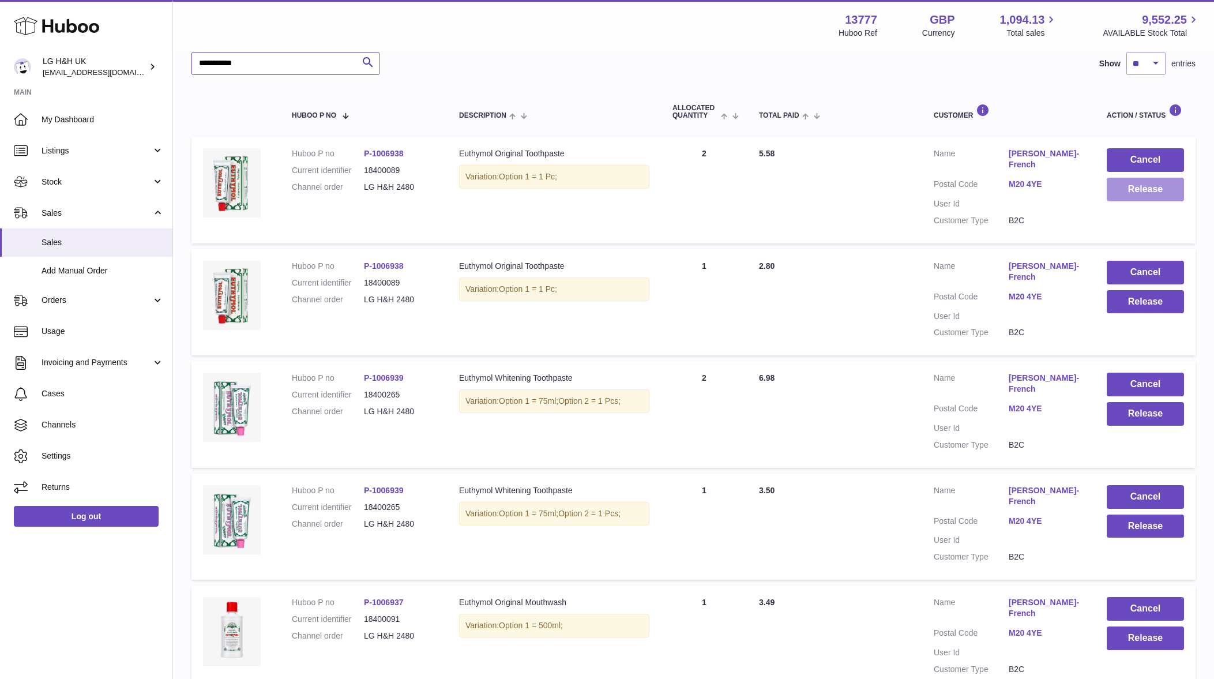
type input "**********"
click at [1139, 196] on button "Release" at bounding box center [1145, 190] width 77 height 24
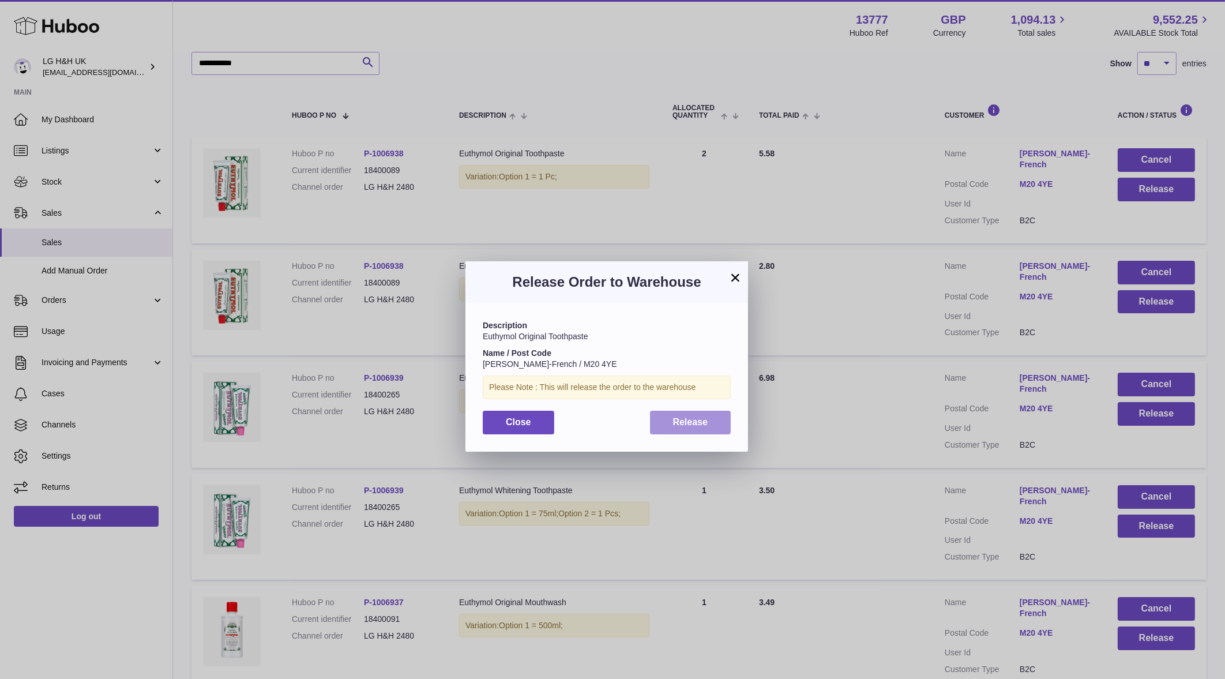
click at [714, 430] on button "Release" at bounding box center [690, 423] width 81 height 24
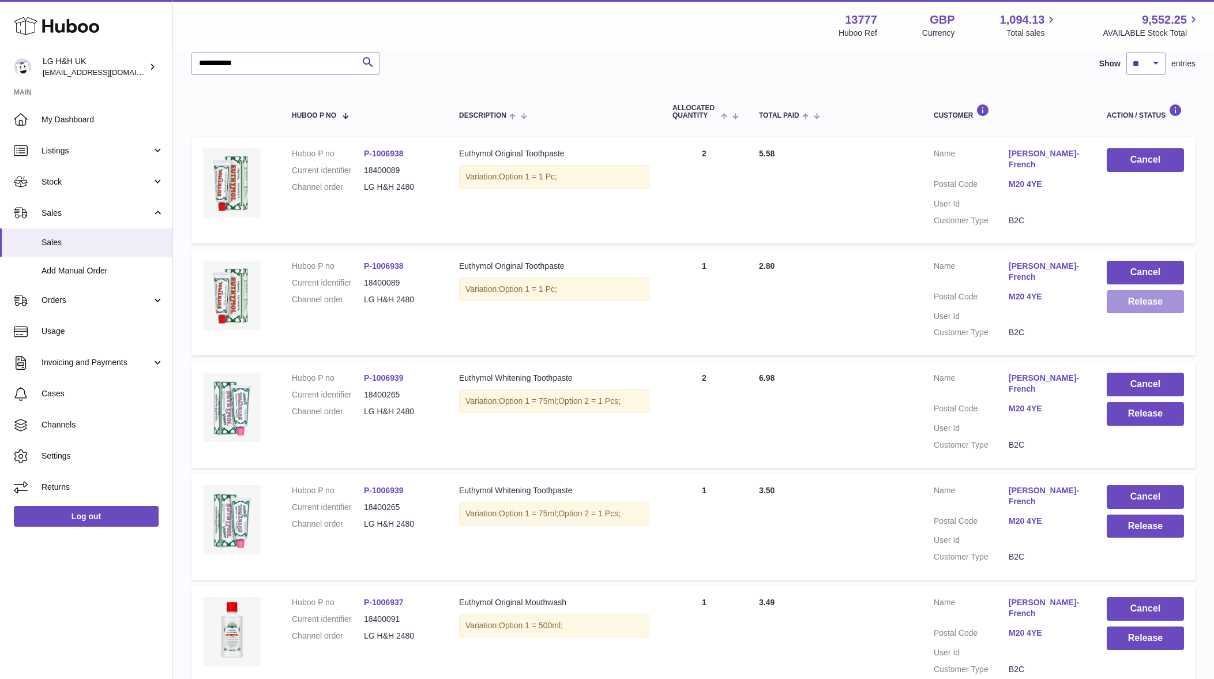
click at [1145, 297] on button "Release" at bounding box center [1145, 302] width 77 height 24
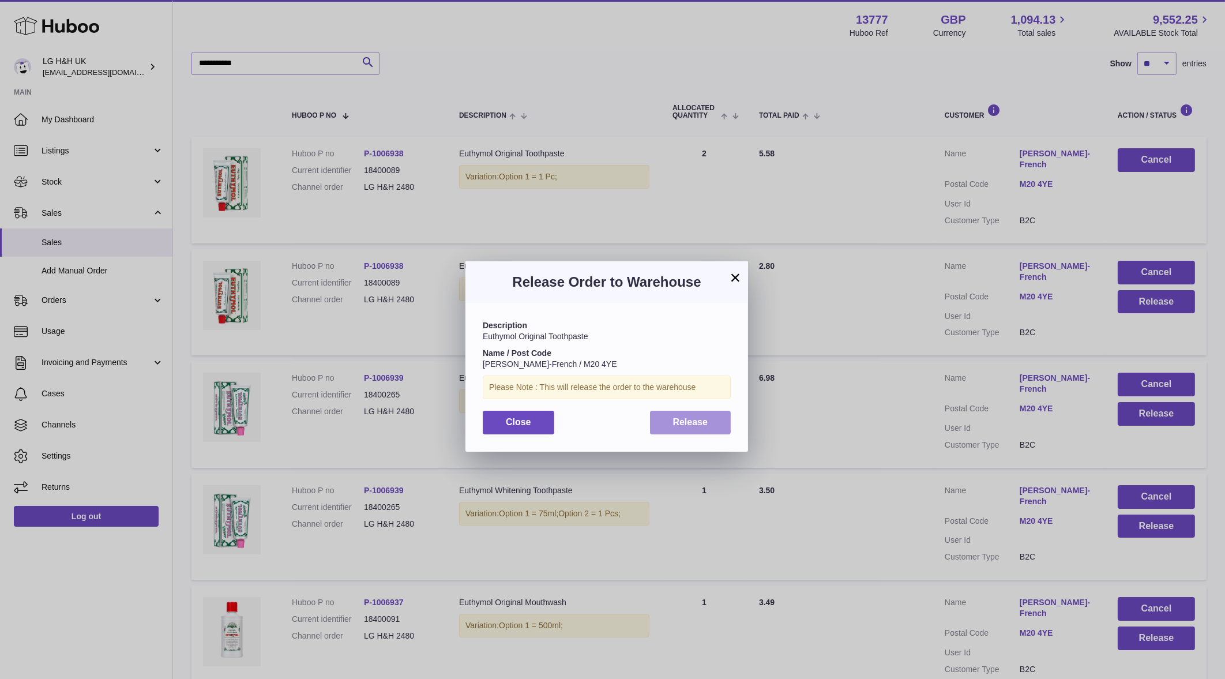
click at [717, 426] on button "Release" at bounding box center [690, 423] width 81 height 24
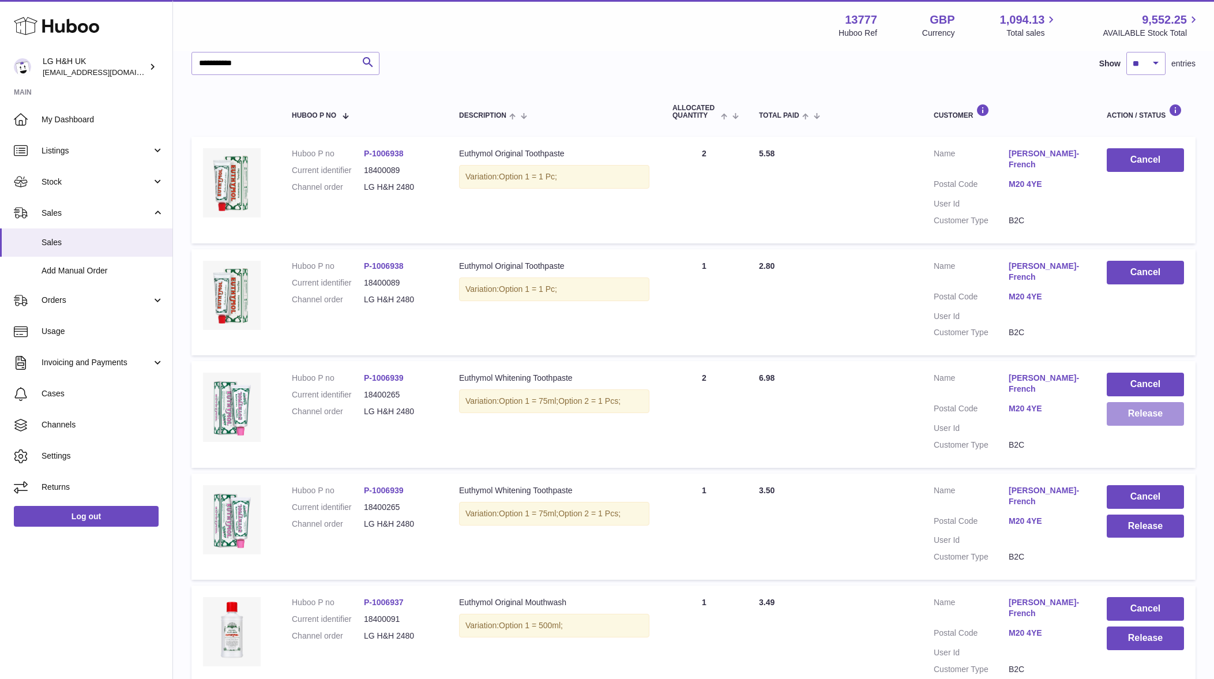
click at [1160, 415] on button "Release" at bounding box center [1145, 414] width 77 height 24
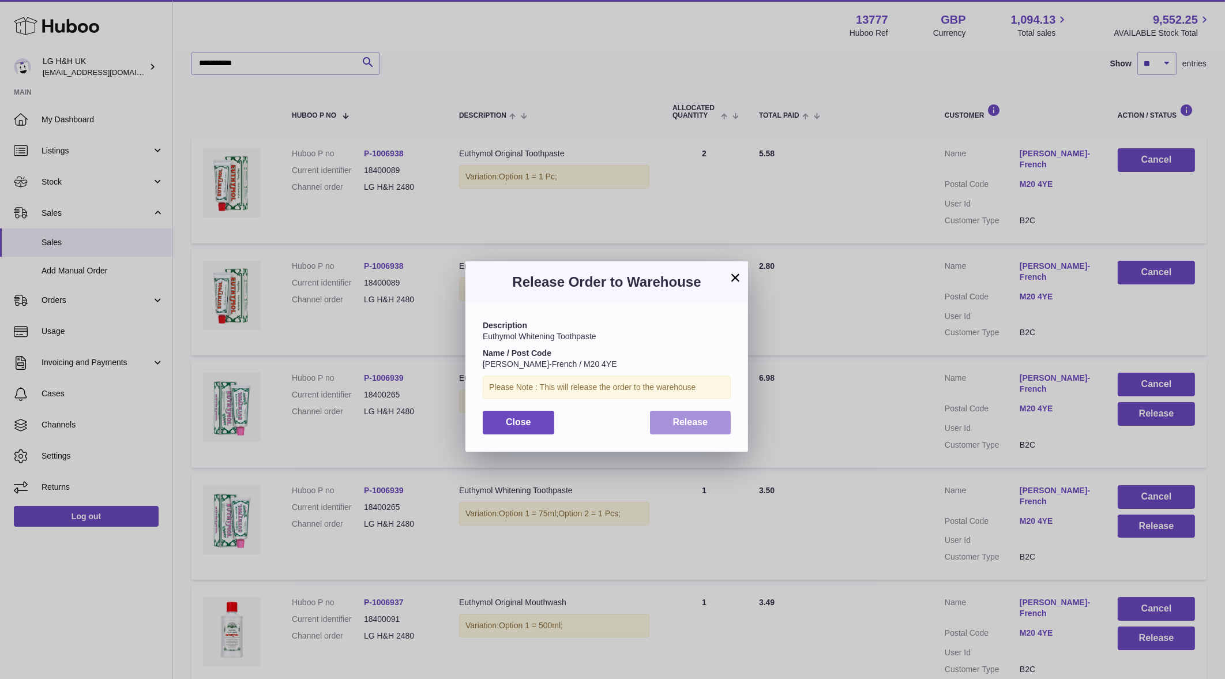
click at [677, 424] on span "Release" at bounding box center [690, 422] width 35 height 10
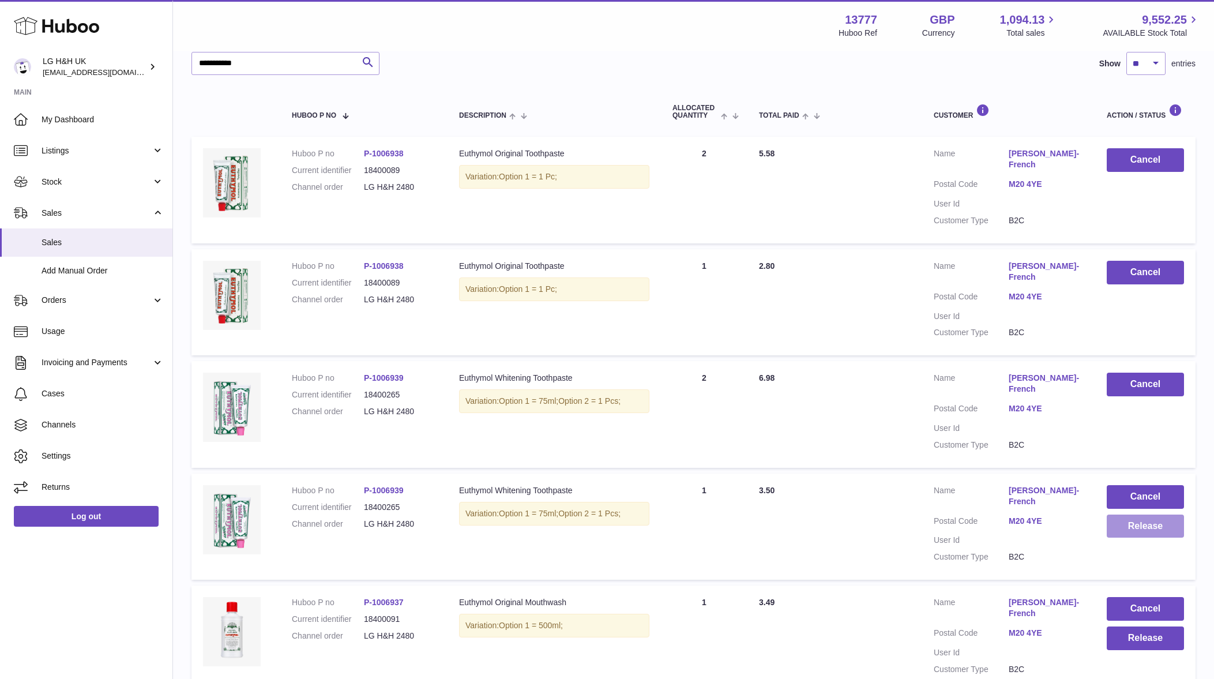
click at [1118, 526] on button "Release" at bounding box center [1145, 526] width 77 height 24
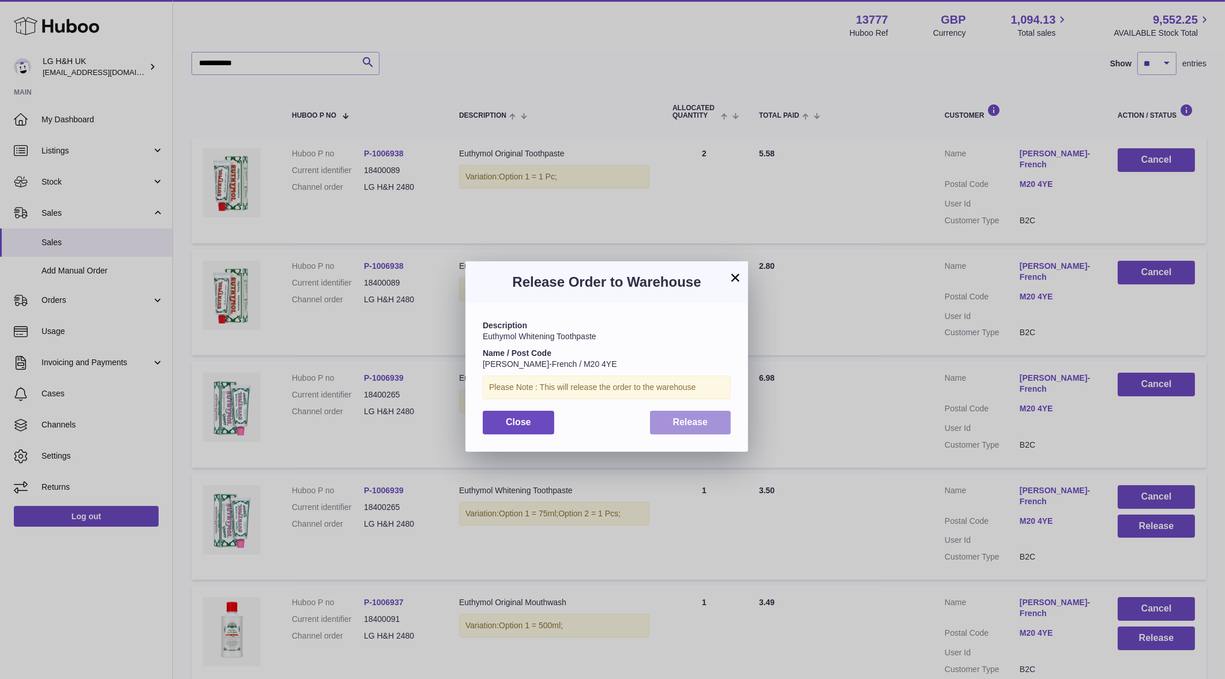
click at [719, 428] on button "Release" at bounding box center [690, 423] width 81 height 24
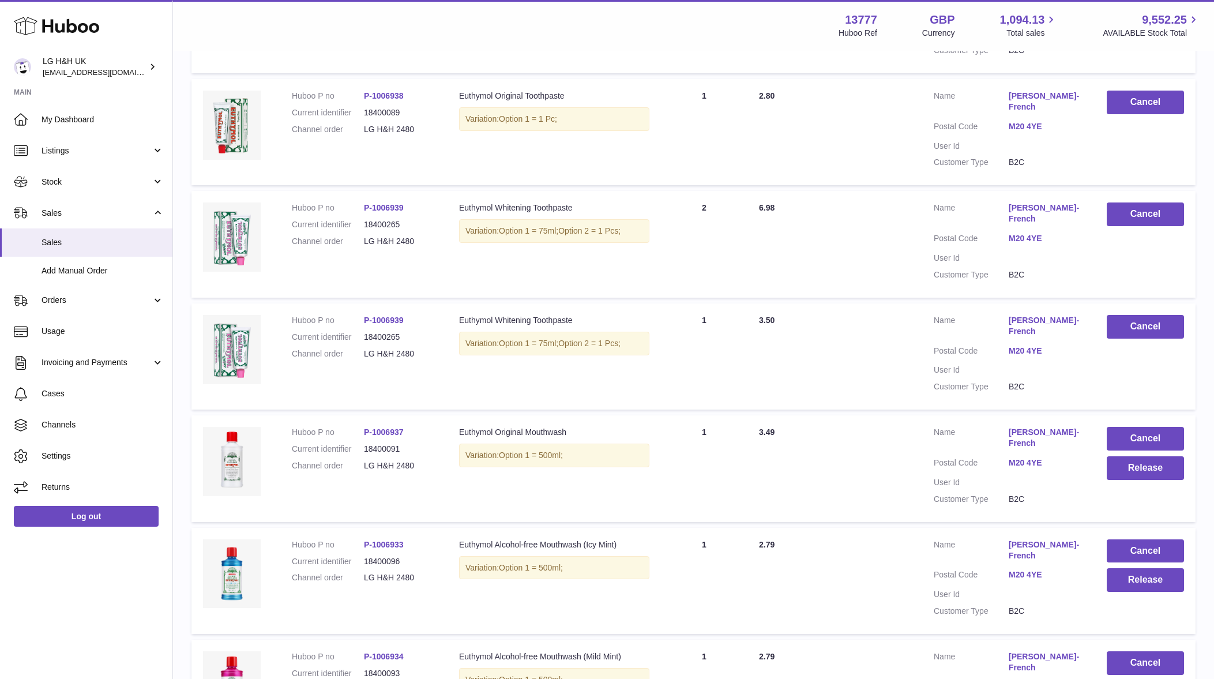
scroll to position [326, 0]
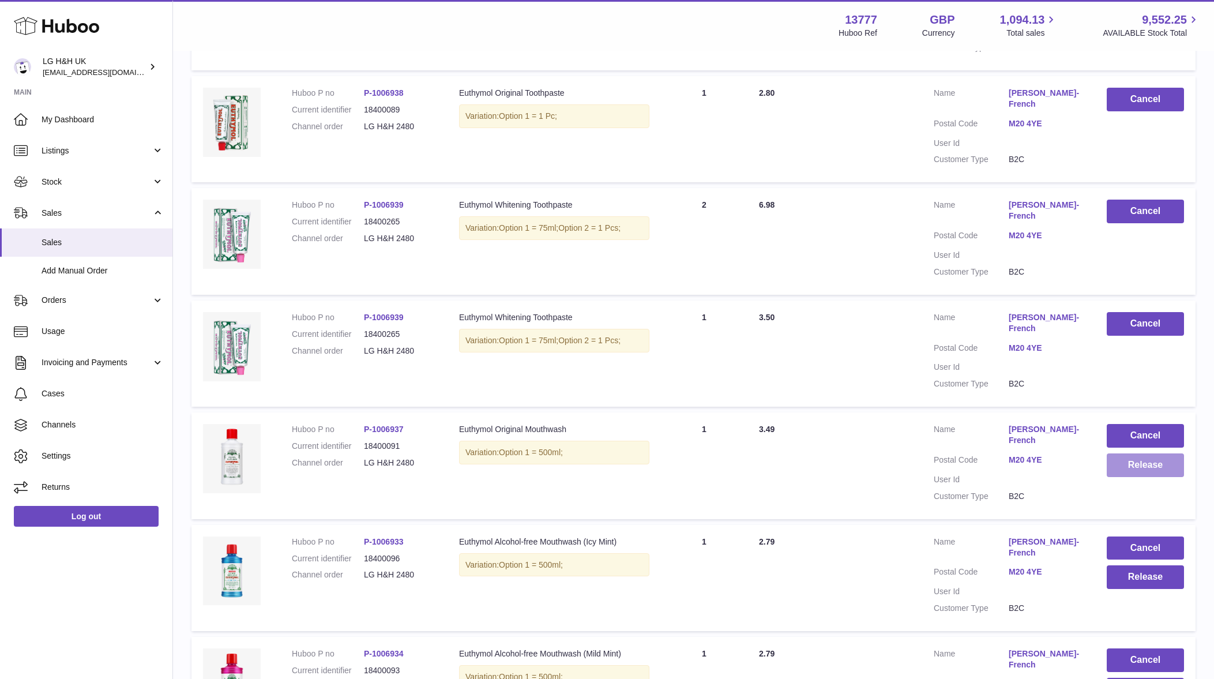
click at [1141, 469] on button "Release" at bounding box center [1145, 465] width 77 height 24
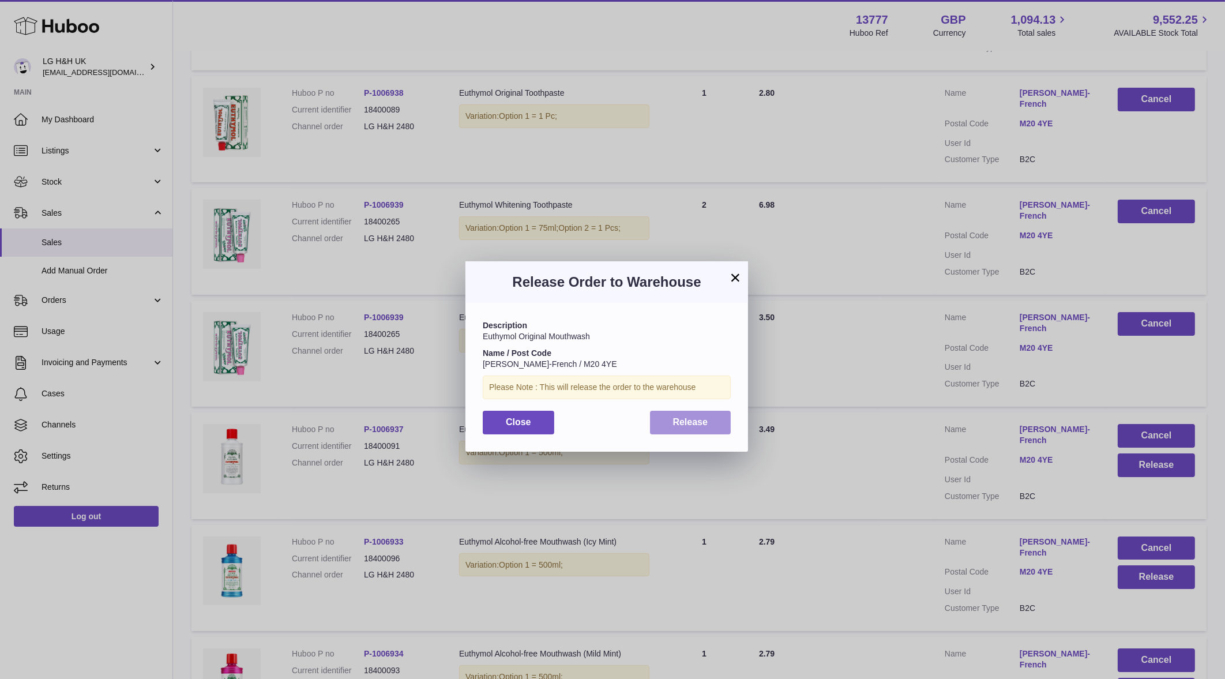
click at [725, 426] on button "Release" at bounding box center [690, 423] width 81 height 24
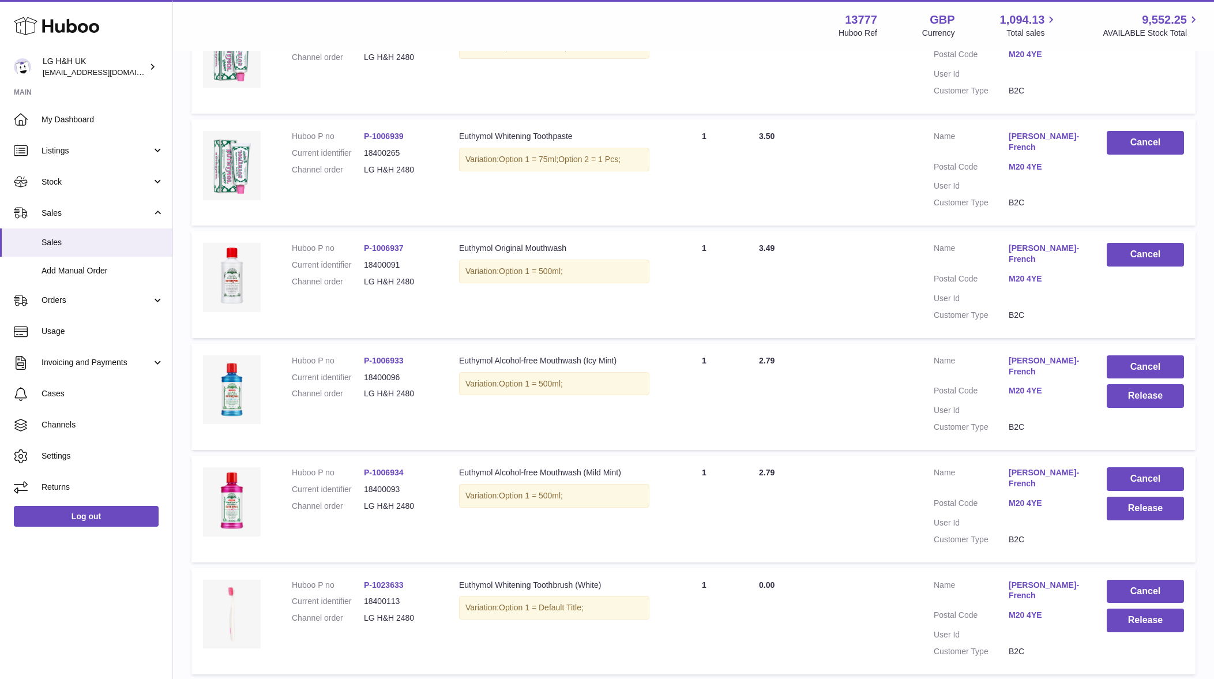
scroll to position [509, 0]
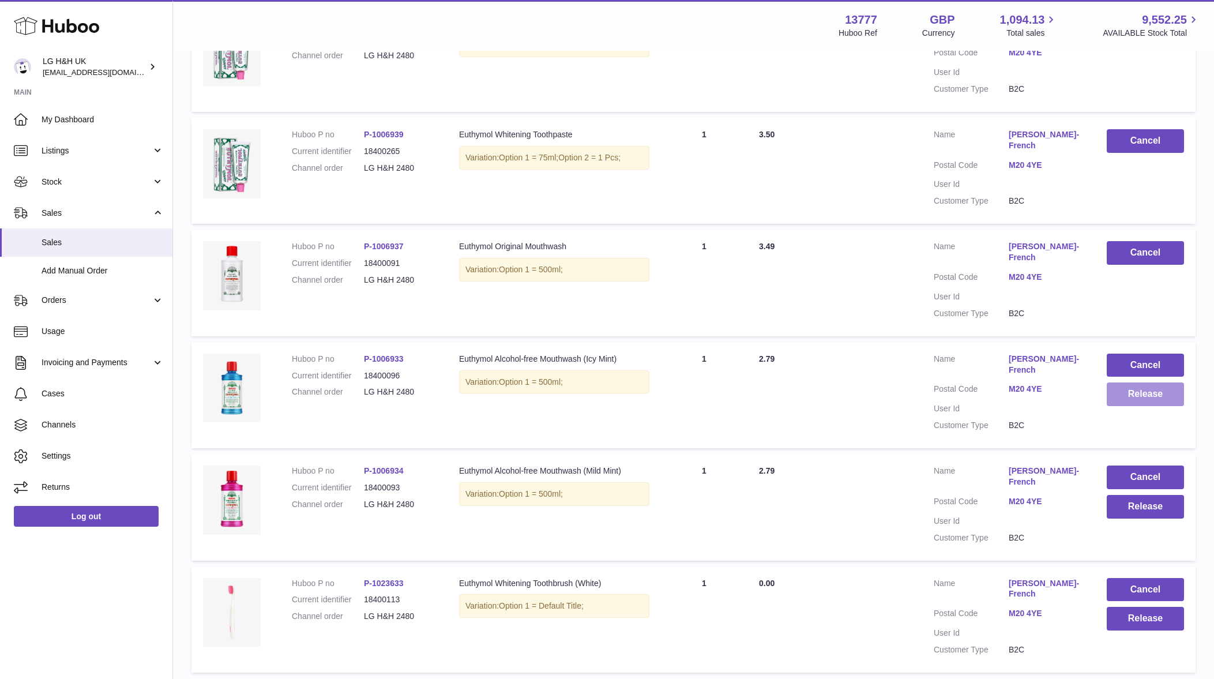
click at [1145, 401] on button "Release" at bounding box center [1145, 394] width 77 height 24
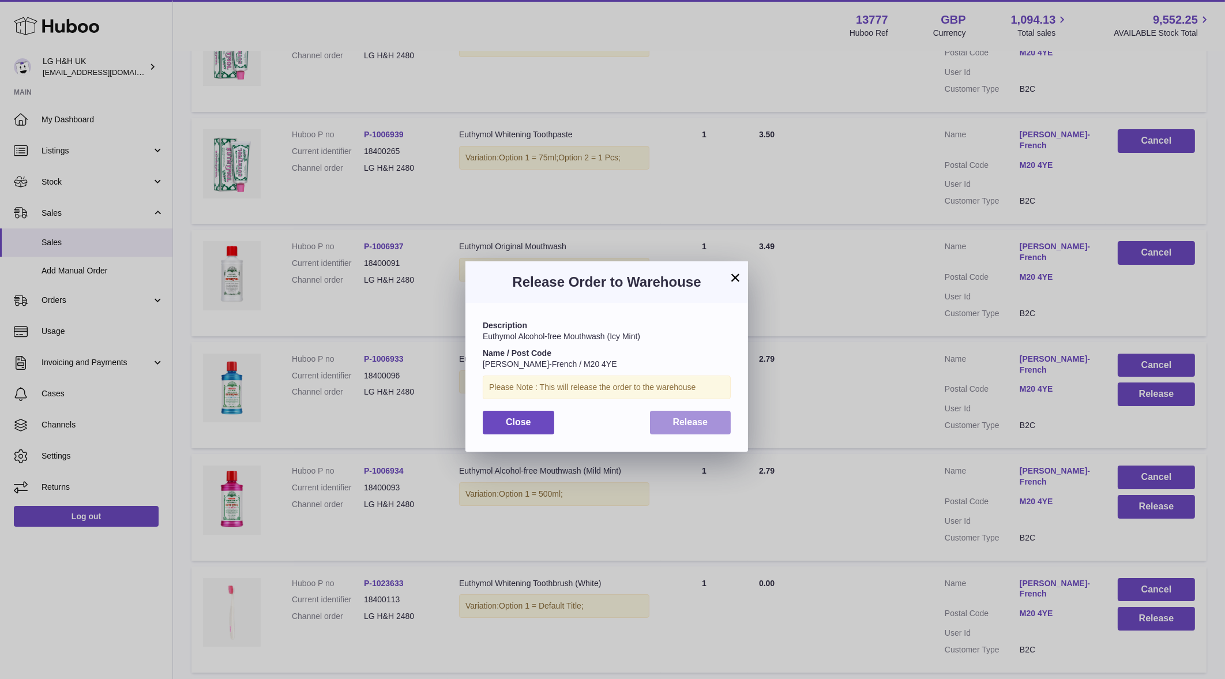
click at [716, 424] on button "Release" at bounding box center [690, 423] width 81 height 24
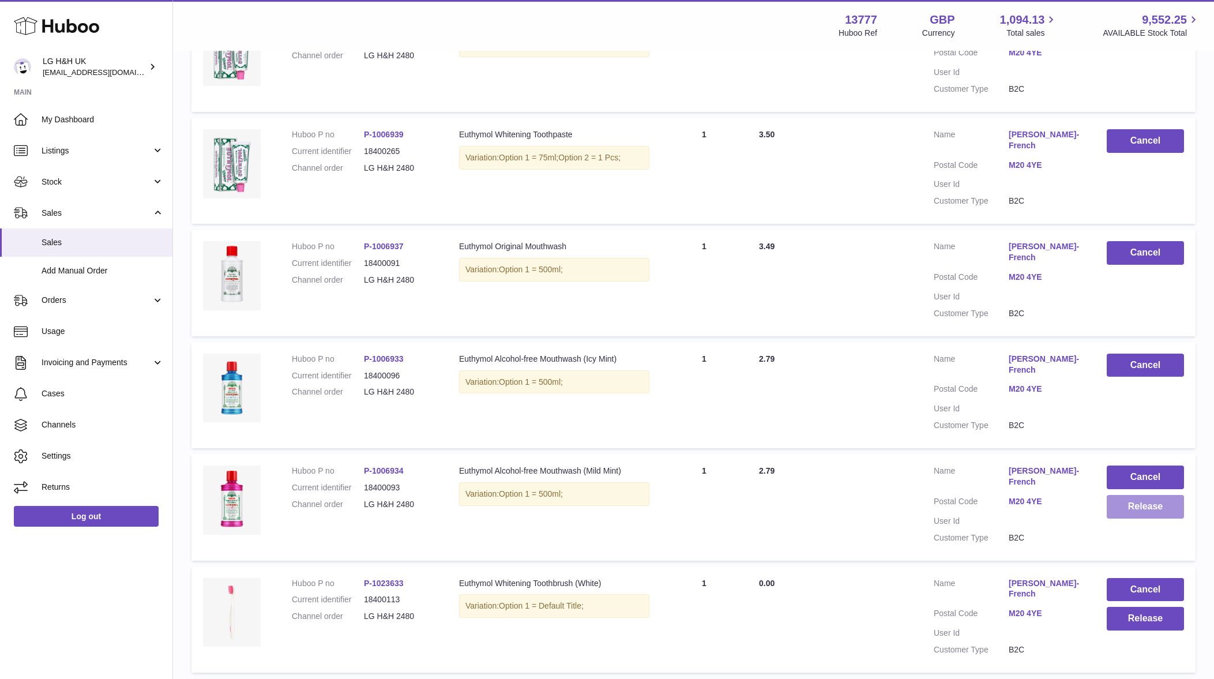
click at [1159, 502] on button "Release" at bounding box center [1145, 507] width 77 height 24
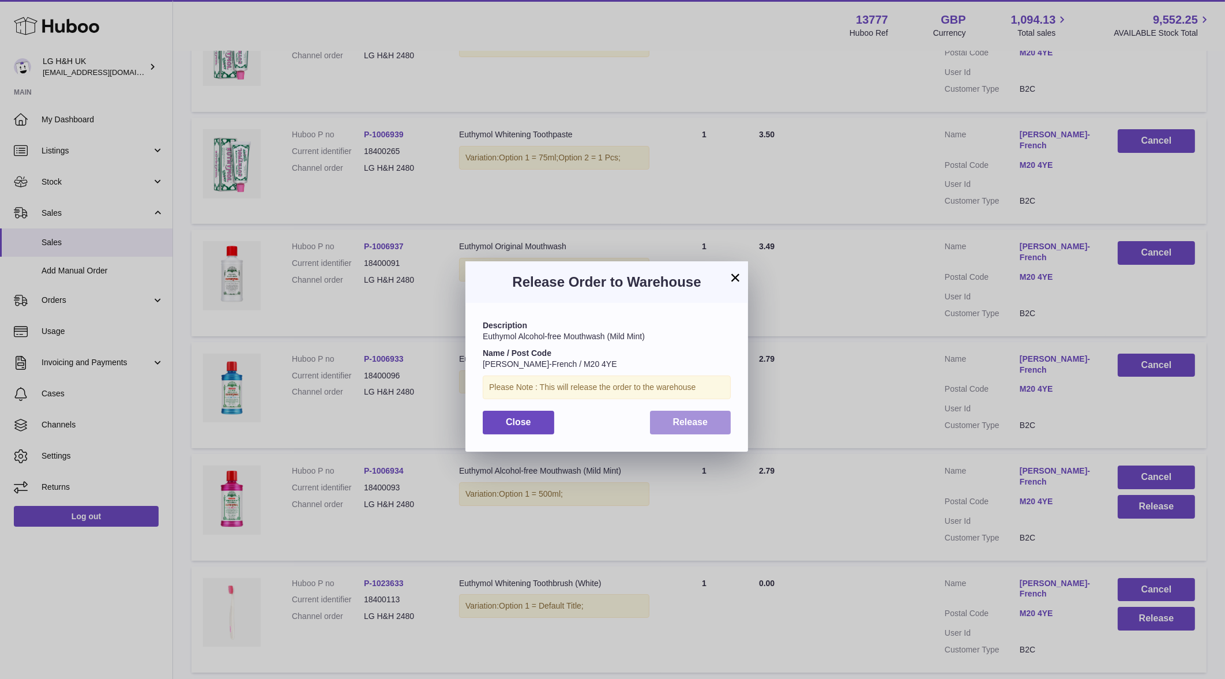
click at [678, 412] on button "Release" at bounding box center [690, 423] width 81 height 24
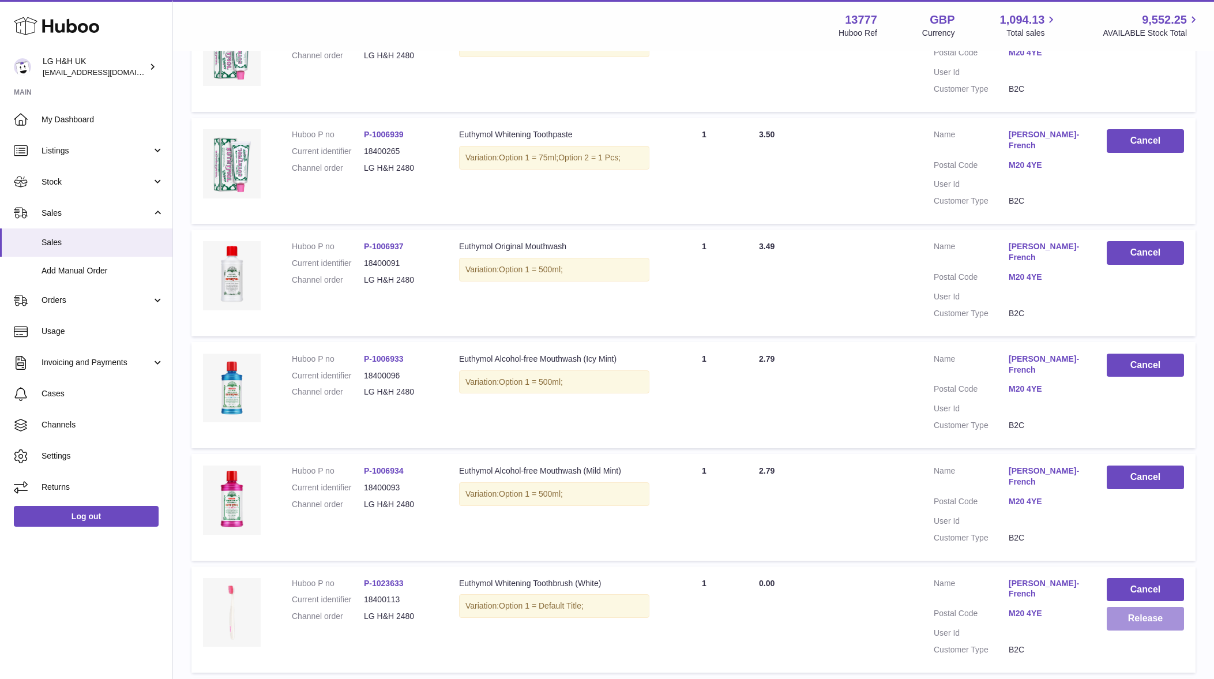
click at [1122, 619] on button "Release" at bounding box center [1145, 619] width 77 height 24
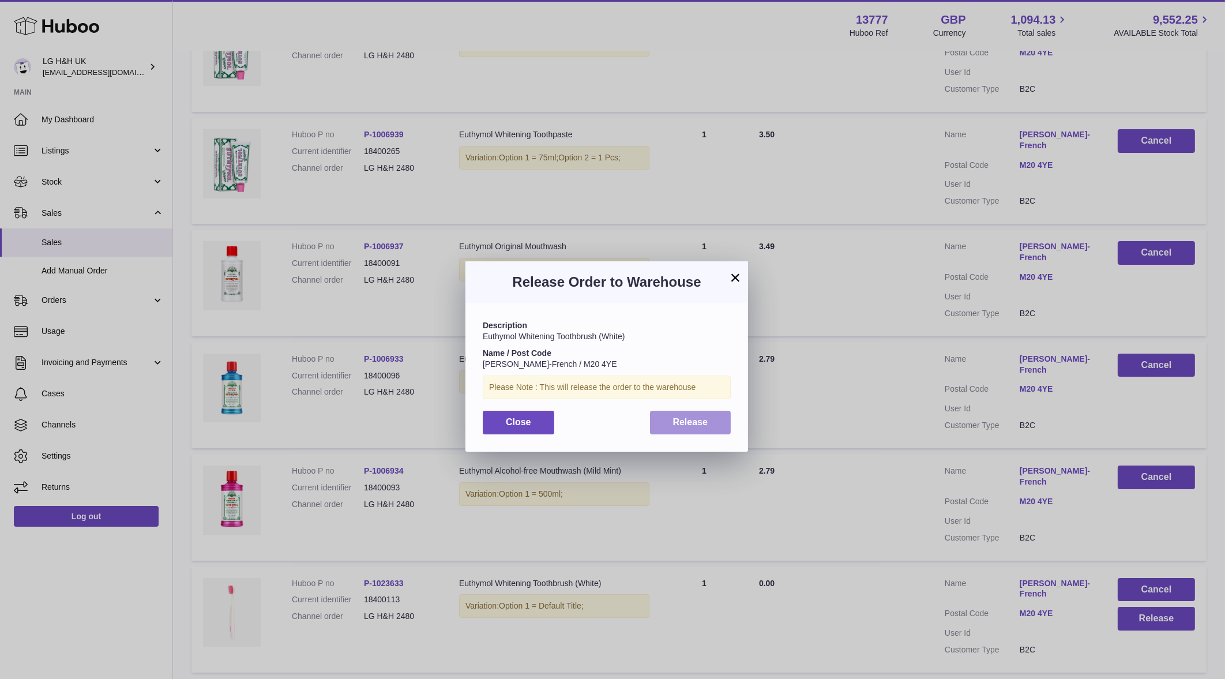
click at [683, 423] on span "Release" at bounding box center [690, 422] width 35 height 10
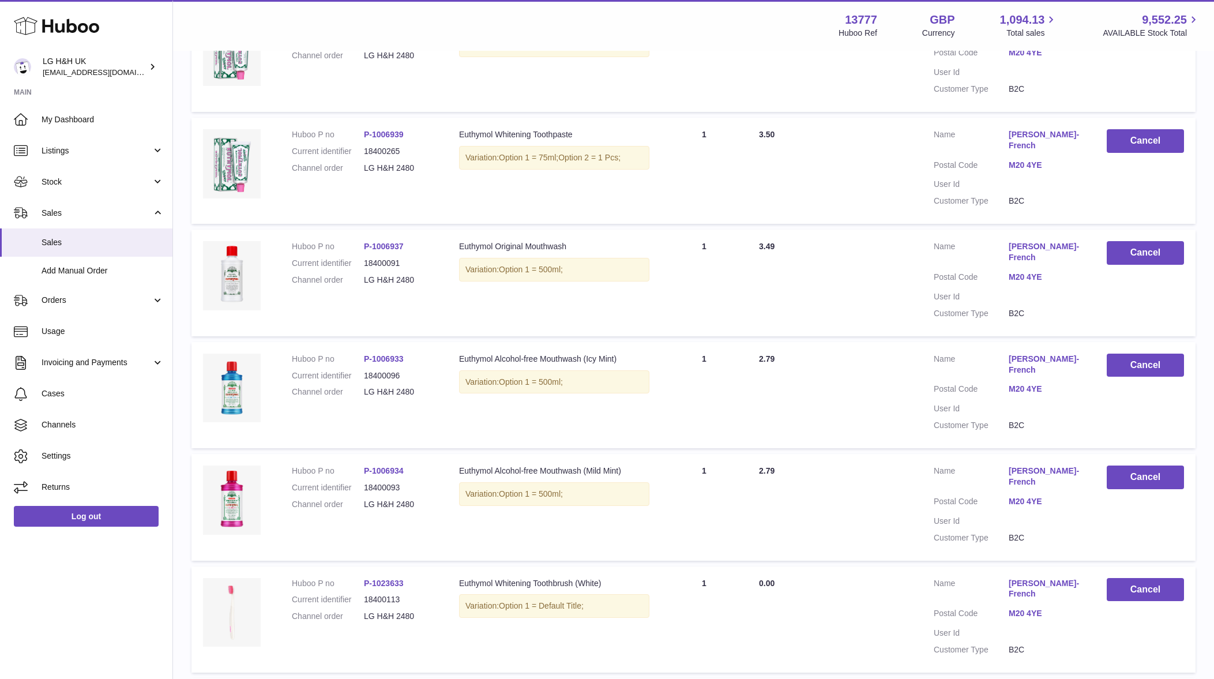
scroll to position [711, 0]
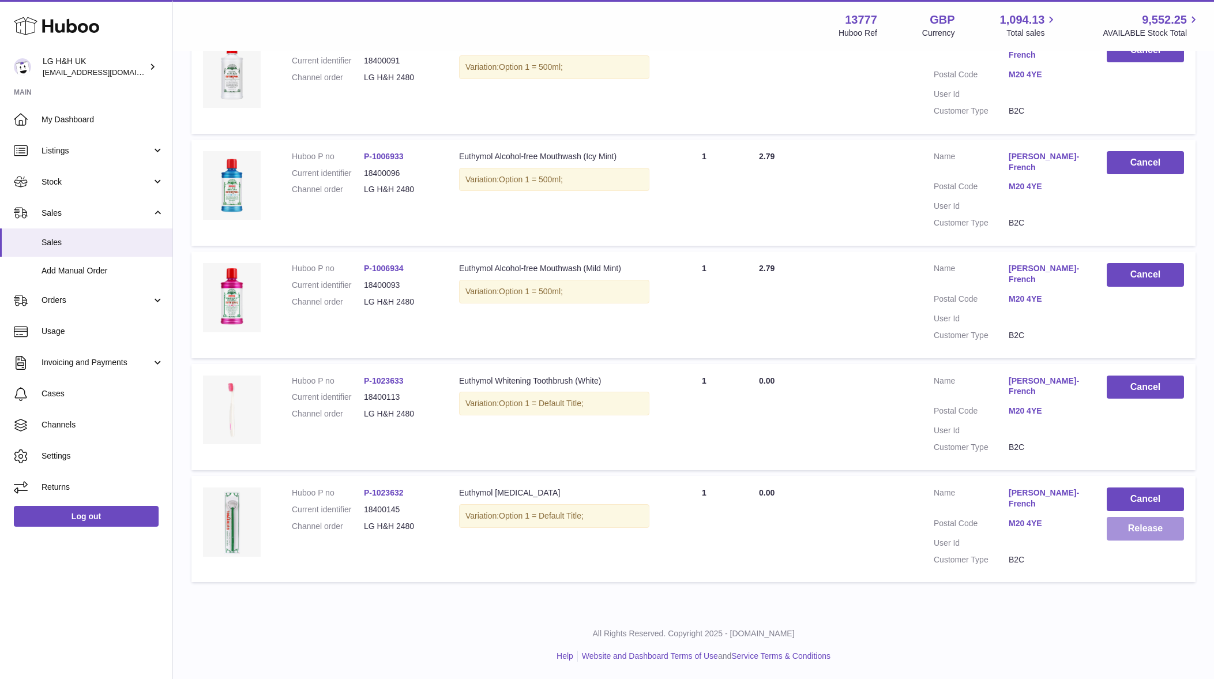
click at [1153, 533] on button "Release" at bounding box center [1145, 529] width 77 height 24
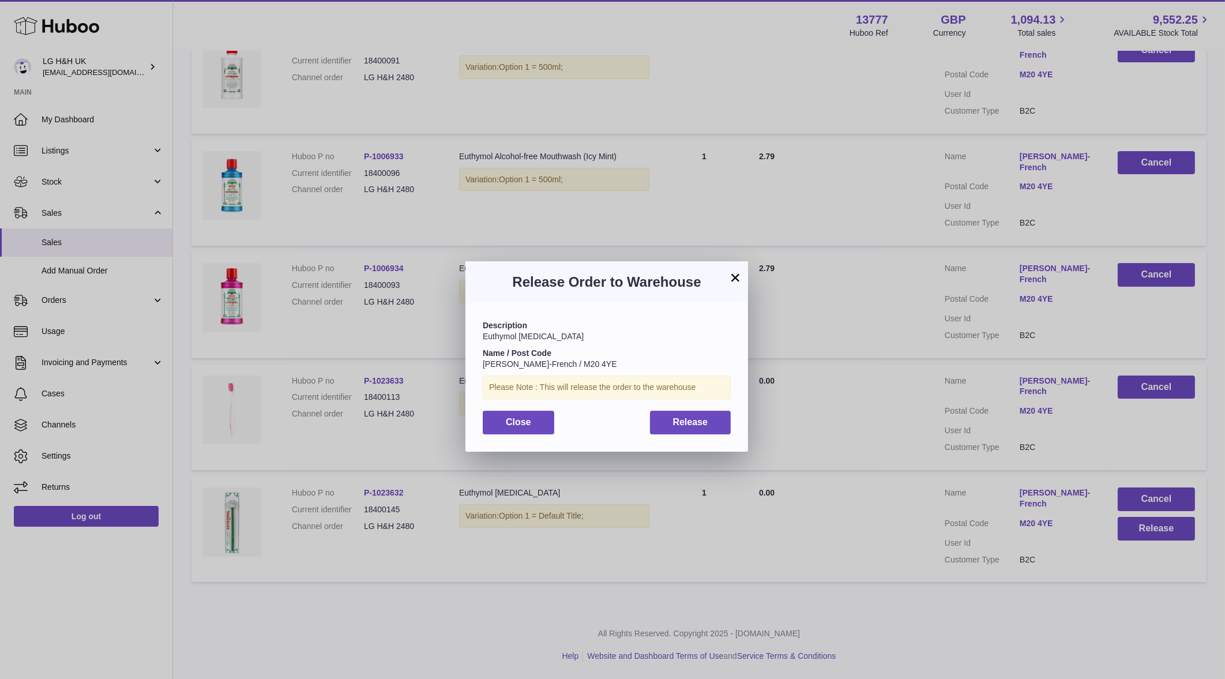
click at [695, 435] on div "Description Euthymol [MEDICAL_DATA] Name / Post Code [PERSON_NAME]-French / M20…" at bounding box center [606, 377] width 283 height 148
click at [698, 429] on button "Release" at bounding box center [690, 423] width 81 height 24
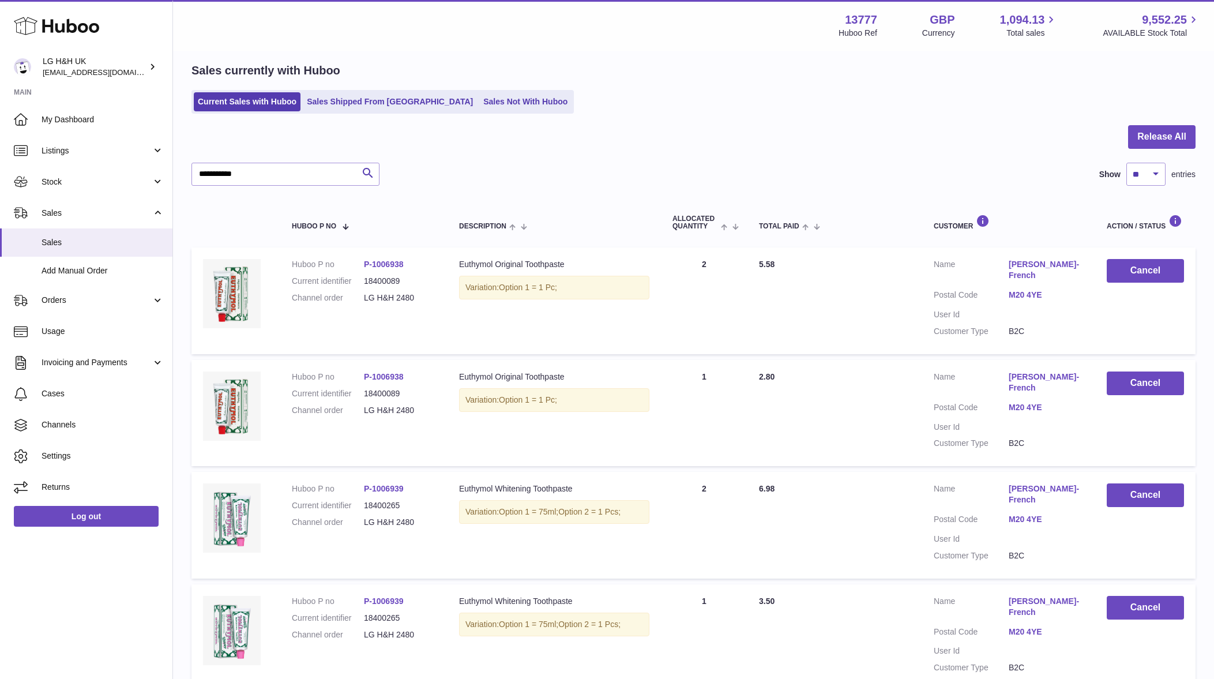
scroll to position [0, 0]
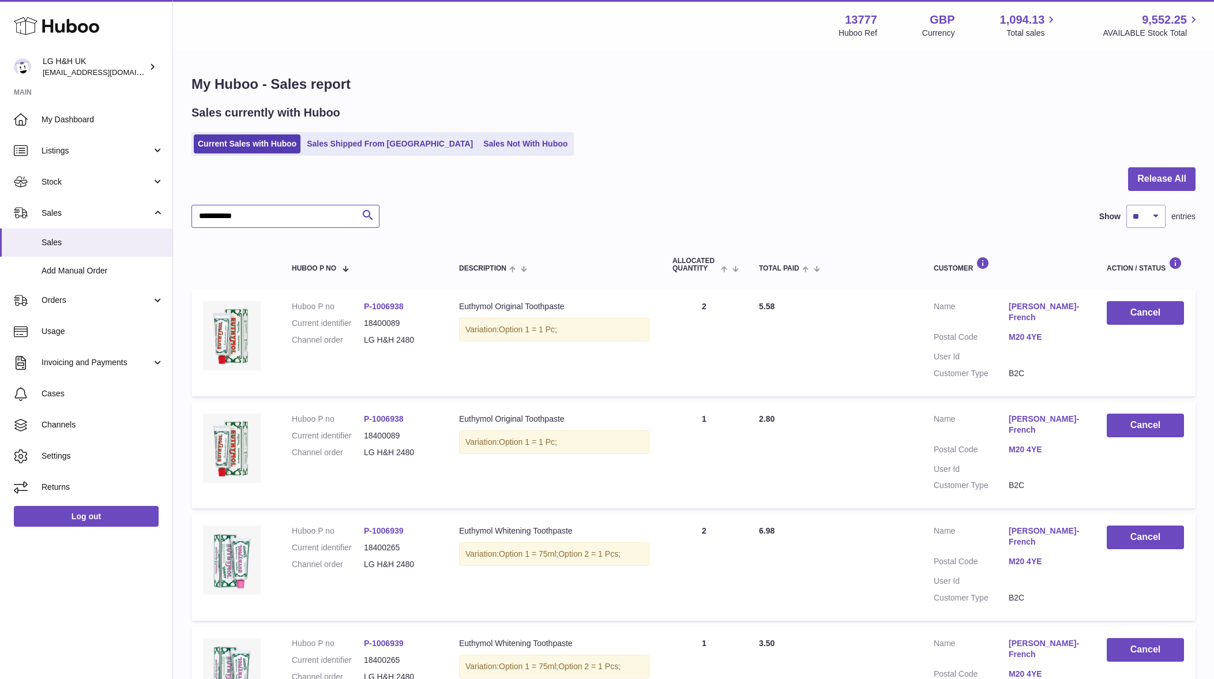
click at [343, 215] on input "**********" at bounding box center [285, 216] width 188 height 23
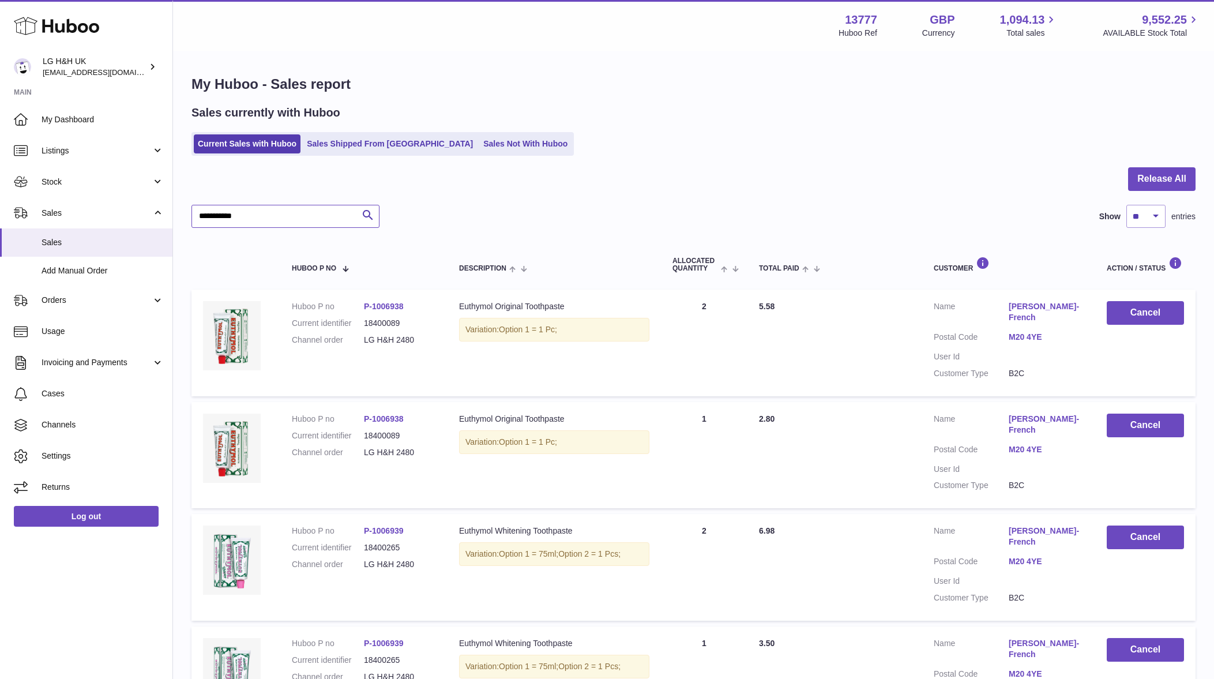
click at [343, 215] on input "**********" at bounding box center [285, 216] width 188 height 23
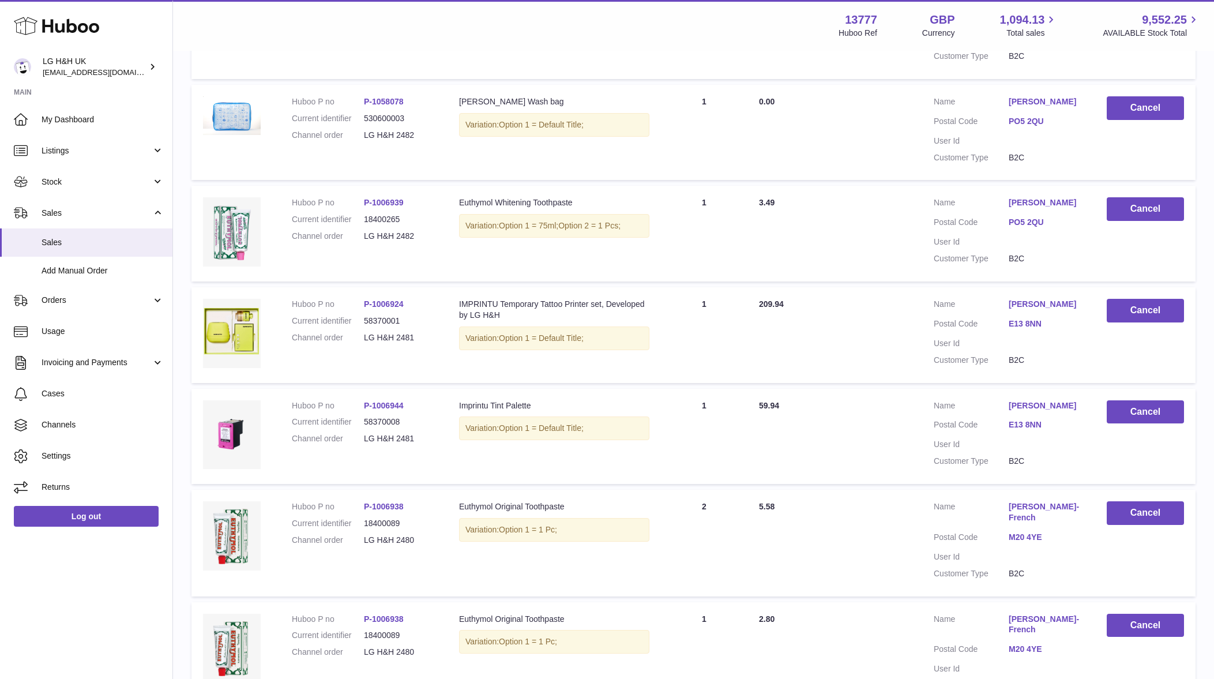
scroll to position [783, 0]
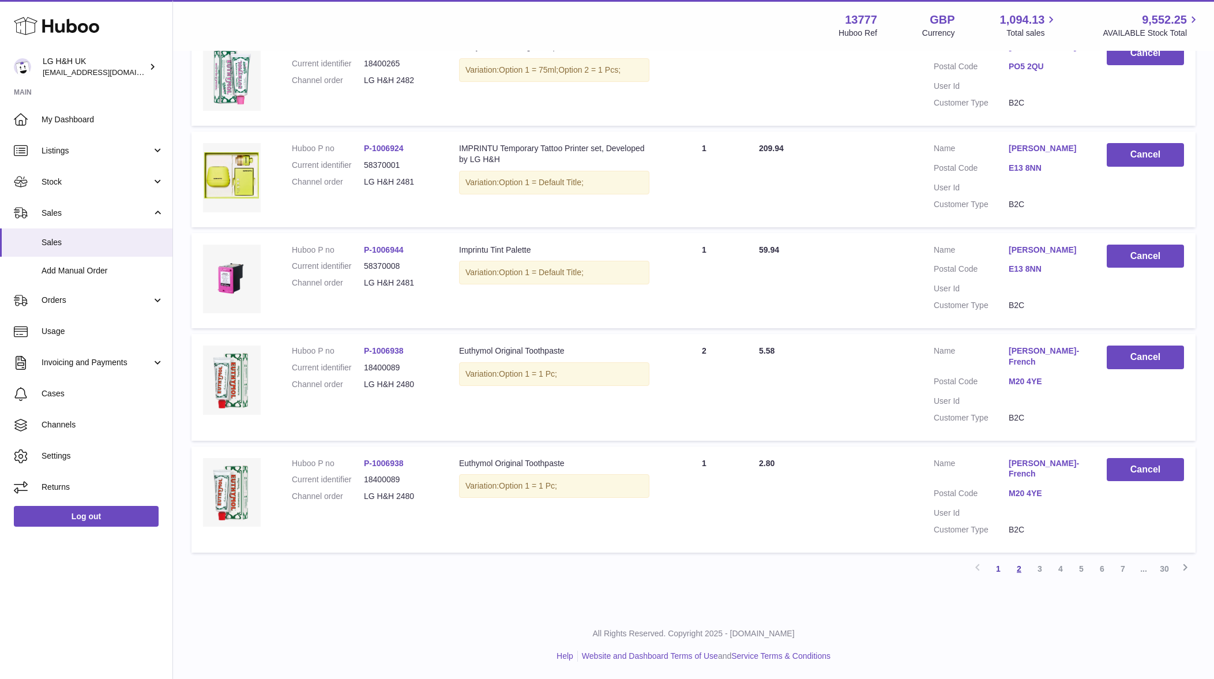
click at [1020, 563] on link "2" at bounding box center [1019, 568] width 21 height 21
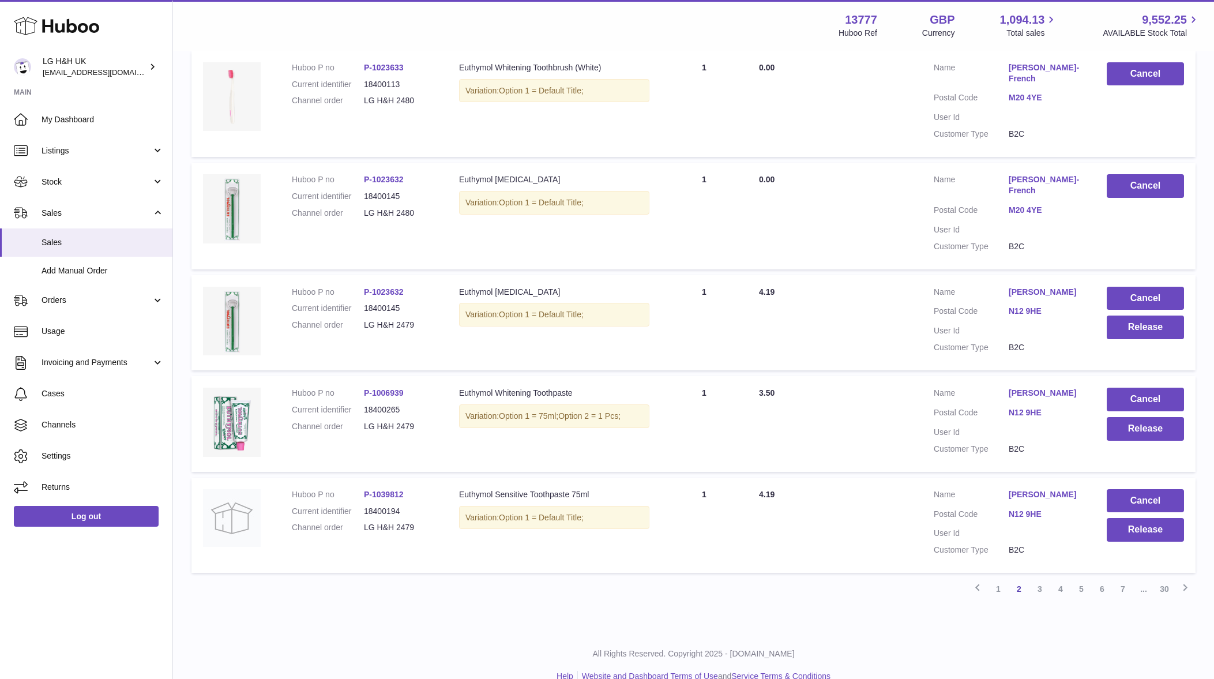
scroll to position [820, 0]
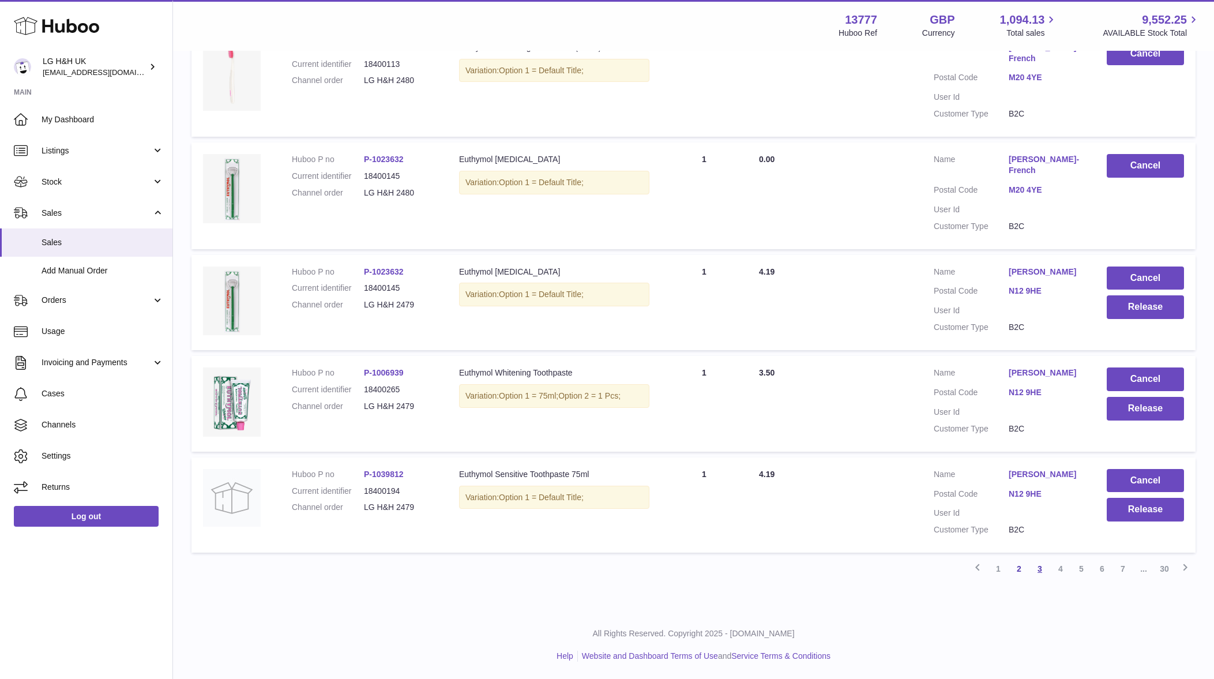
click at [1040, 574] on link "3" at bounding box center [1039, 568] width 21 height 21
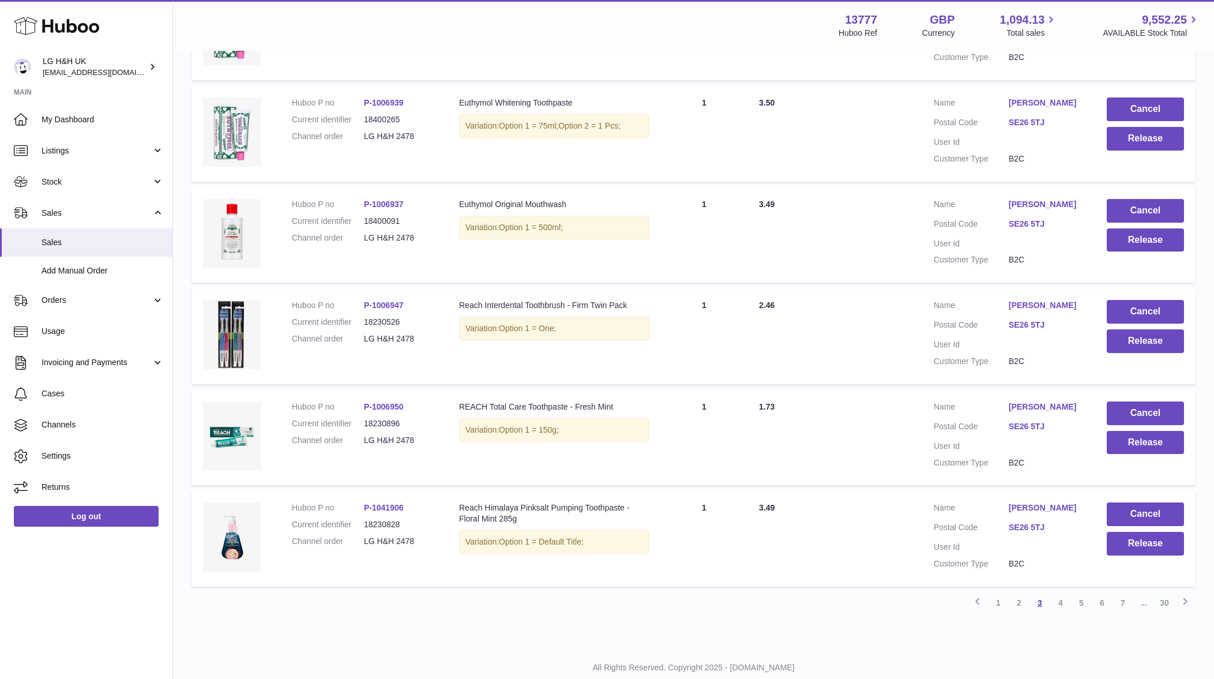
scroll to position [744, 0]
